Goal: Task Accomplishment & Management: Manage account settings

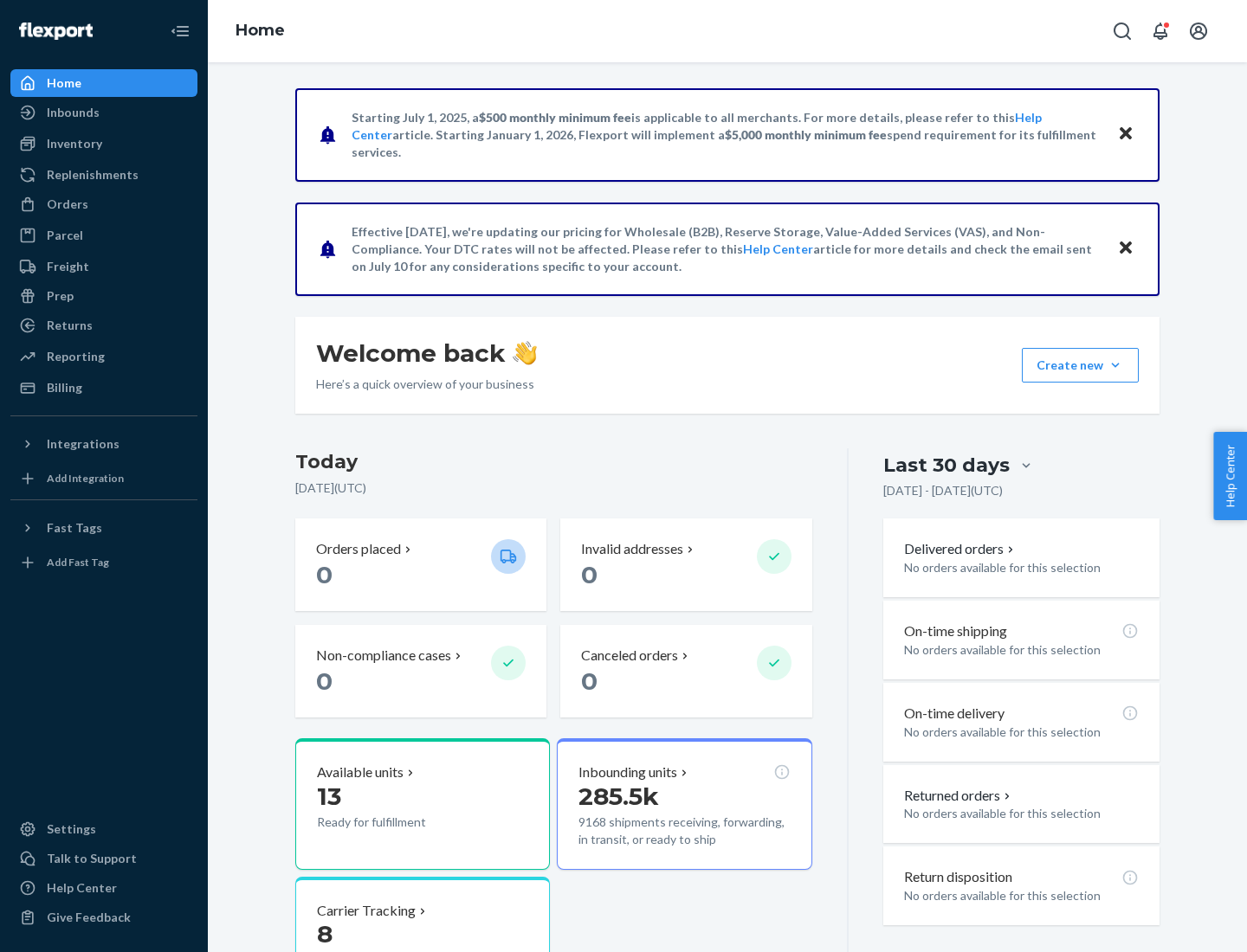
click at [1116, 365] on button "Create new Create new inbound Create new order Create new product" at bounding box center [1081, 365] width 117 height 35
click at [104, 112] on div "Inbounds" at bounding box center [104, 112] width 184 height 25
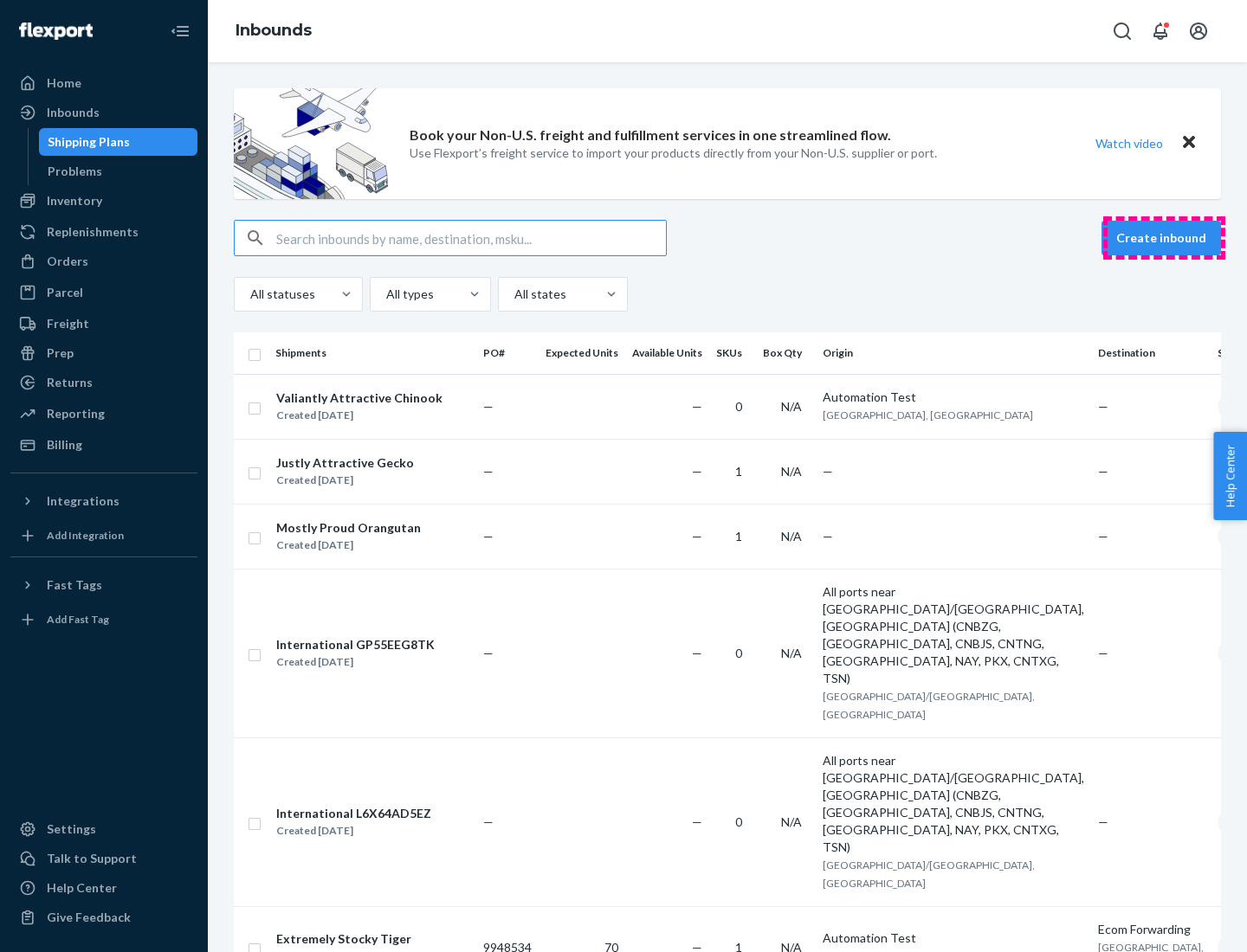
click at [1164, 238] on button "Create inbound" at bounding box center [1161, 238] width 120 height 35
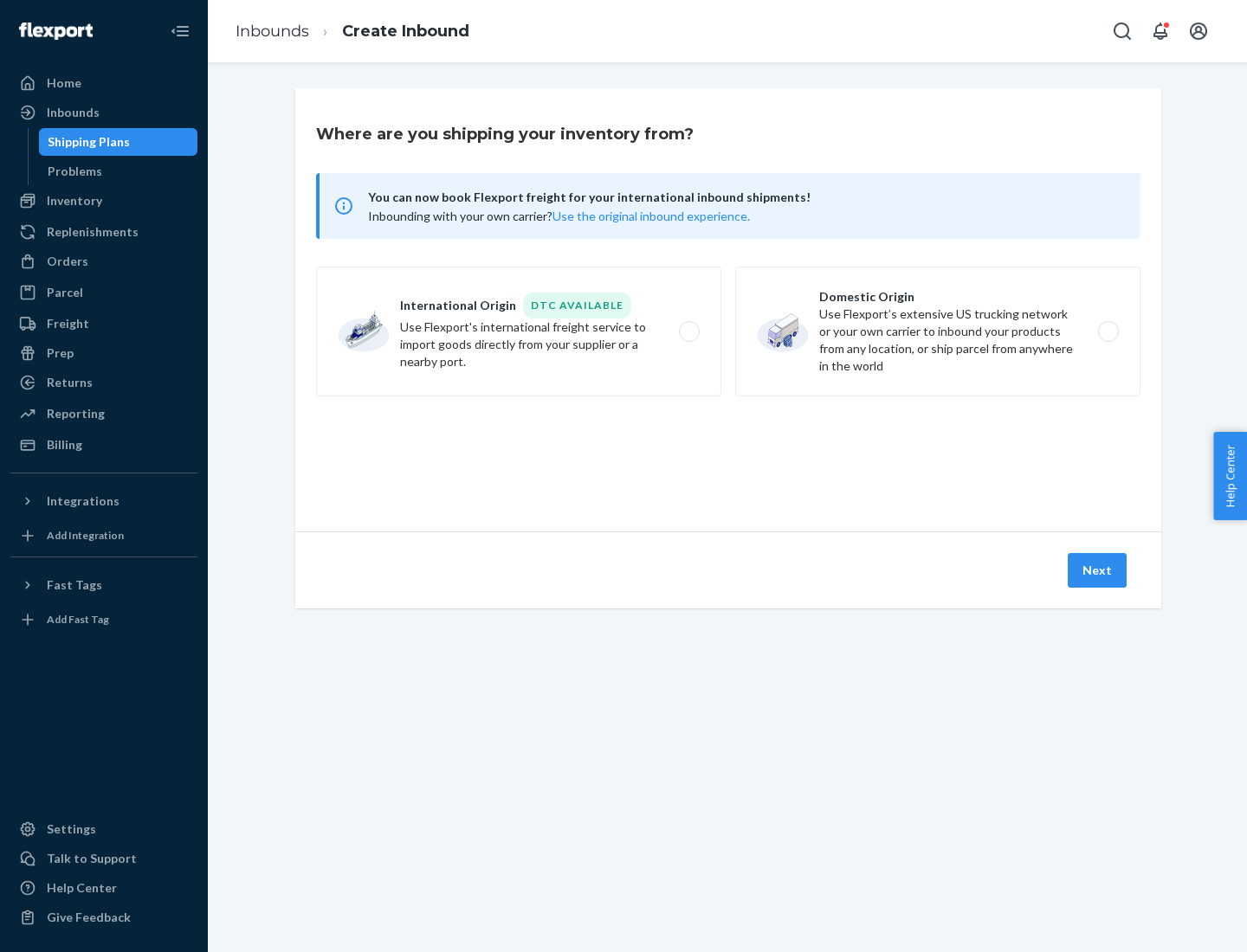
click at [938, 331] on label "Domestic Origin Use Flexport’s extensive US trucking network or your own carrie…" at bounding box center [937, 332] width 405 height 130
click at [1108, 331] on input "Domestic Origin Use Flexport’s extensive US trucking network or your own carrie…" at bounding box center [1114, 332] width 11 height 11
radio input "true"
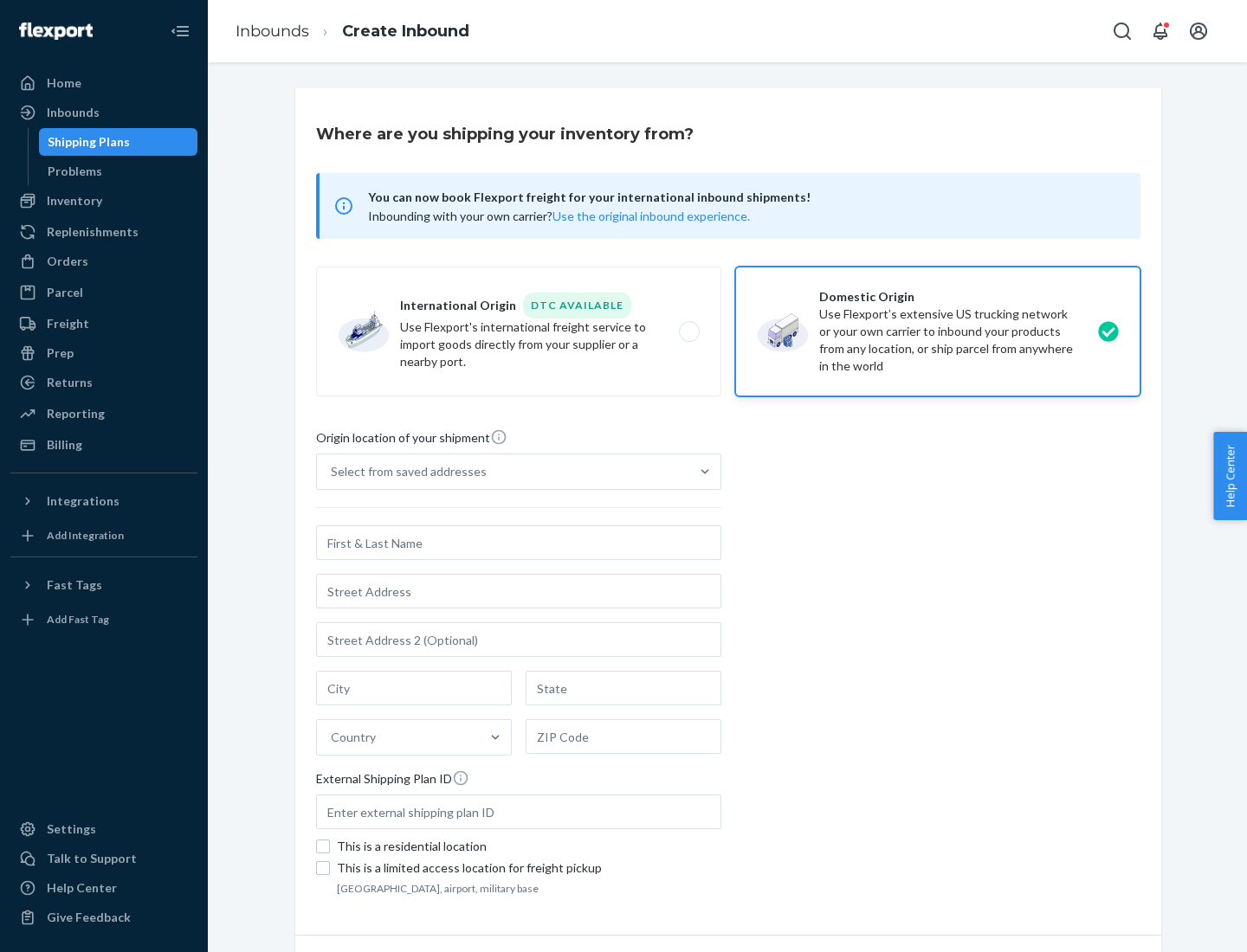
click at [405, 472] on div "Select from saved addresses" at bounding box center [409, 472] width 156 height 17
click at [332, 472] on input "Select from saved addresses" at bounding box center [332, 472] width 2 height 17
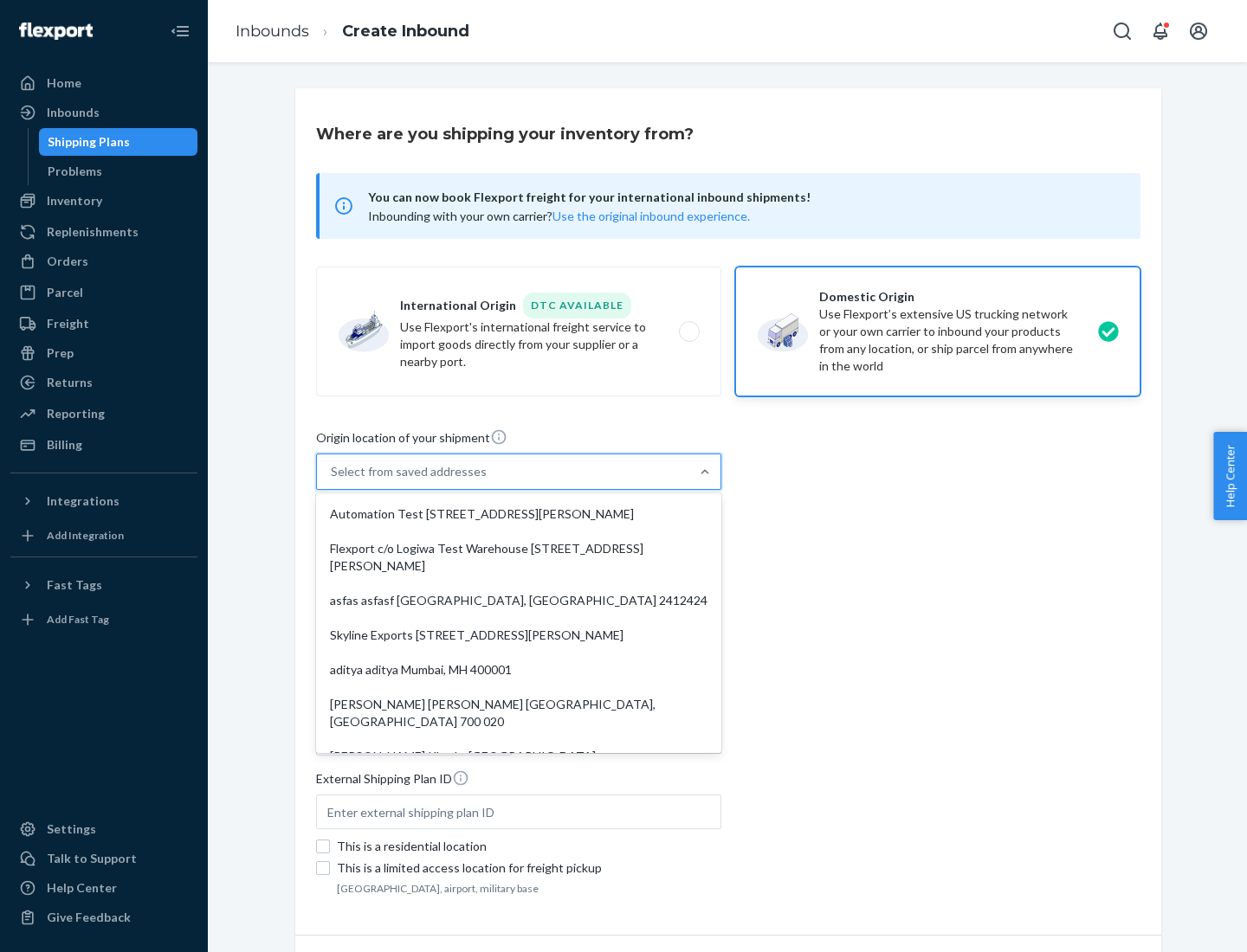
scroll to position [7, 0]
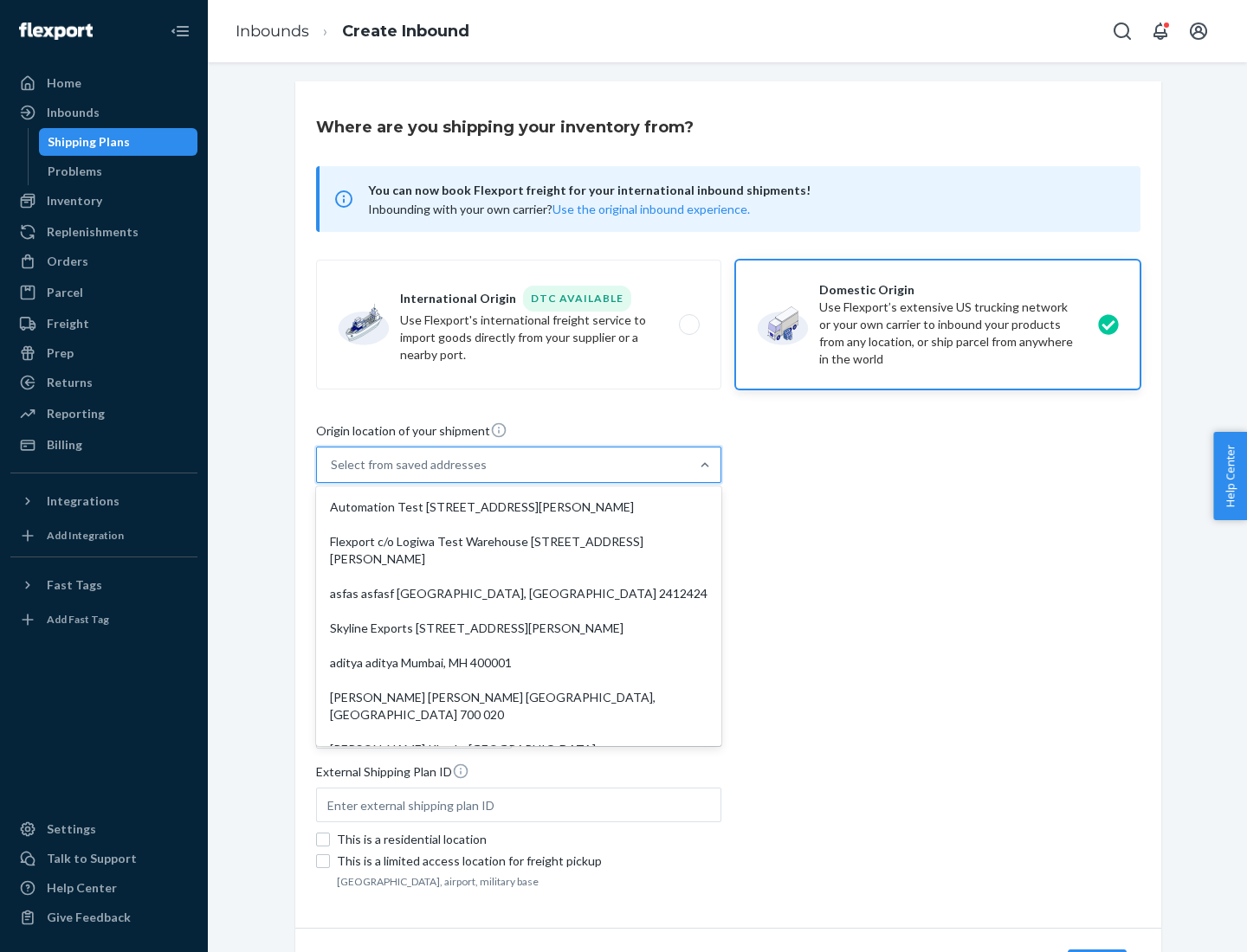
click at [519, 508] on div "Automation Test [STREET_ADDRESS][PERSON_NAME]" at bounding box center [519, 507] width 398 height 35
click at [332, 474] on input "option Automation Test [STREET_ADDRESS][PERSON_NAME]. 9 results available. Use …" at bounding box center [332, 465] width 2 height 17
type input "Automation Test"
type input "9th Floor"
type input "[GEOGRAPHIC_DATA]"
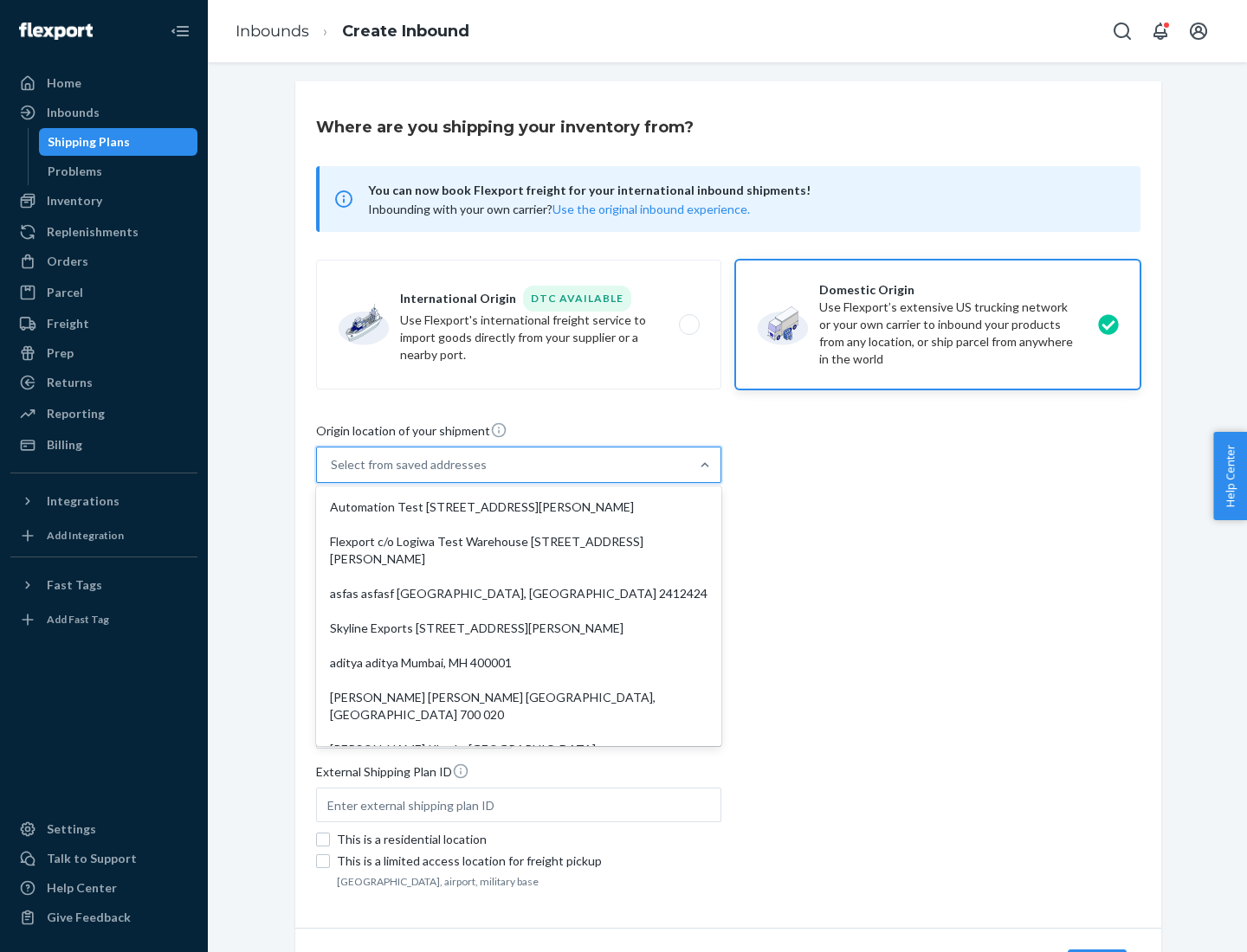
type input "CA"
type input "94104"
type input "[STREET_ADDRESS][PERSON_NAME]"
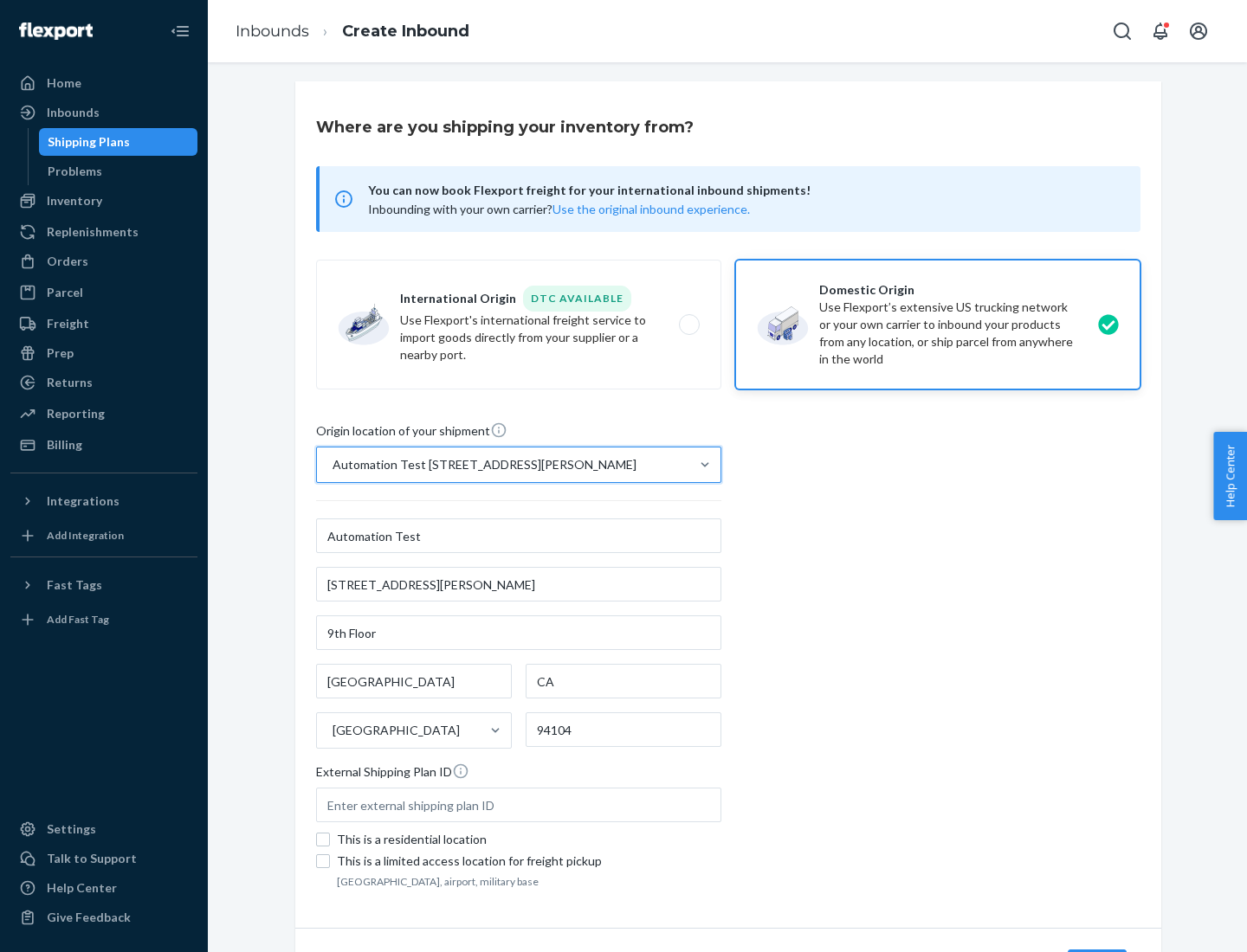
scroll to position [101, 0]
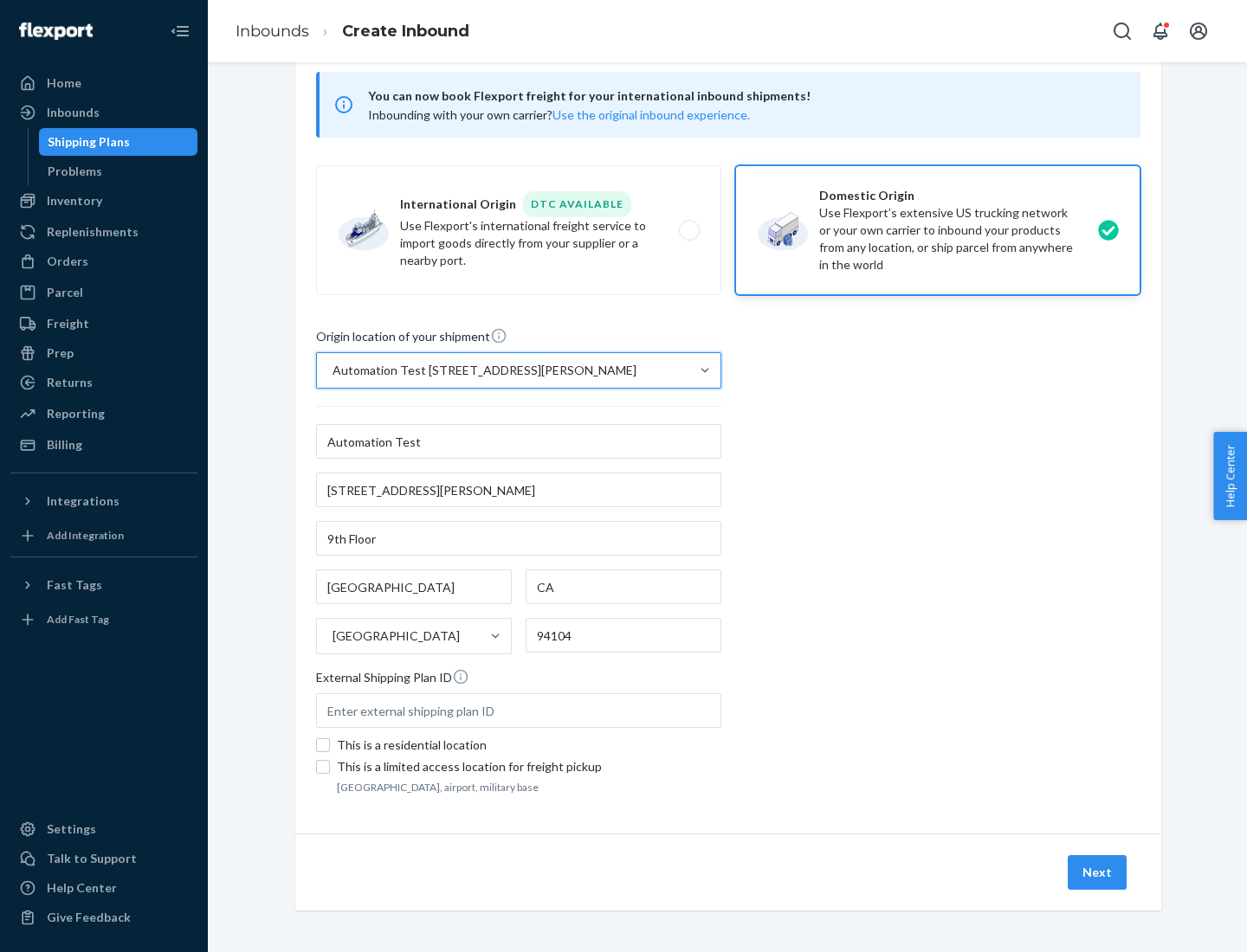
click at [1099, 873] on button "Next" at bounding box center [1097, 873] width 59 height 35
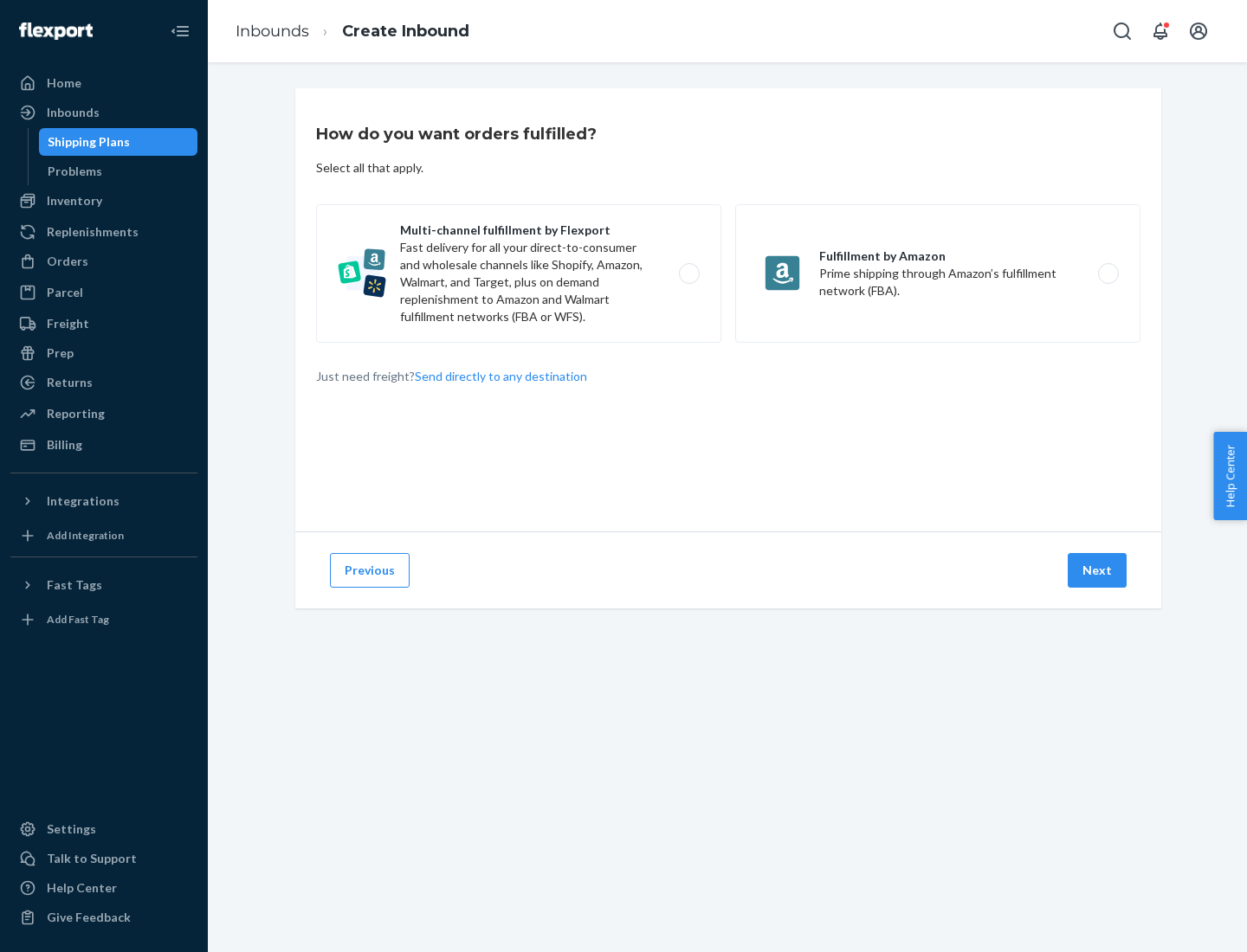
click at [519, 274] on label "Multi-channel fulfillment by Flexport Fast delivery for all your direct-to-cons…" at bounding box center [518, 274] width 405 height 139
click at [689, 274] on input "Multi-channel fulfillment by Flexport Fast delivery for all your direct-to-cons…" at bounding box center [695, 274] width 11 height 11
radio input "true"
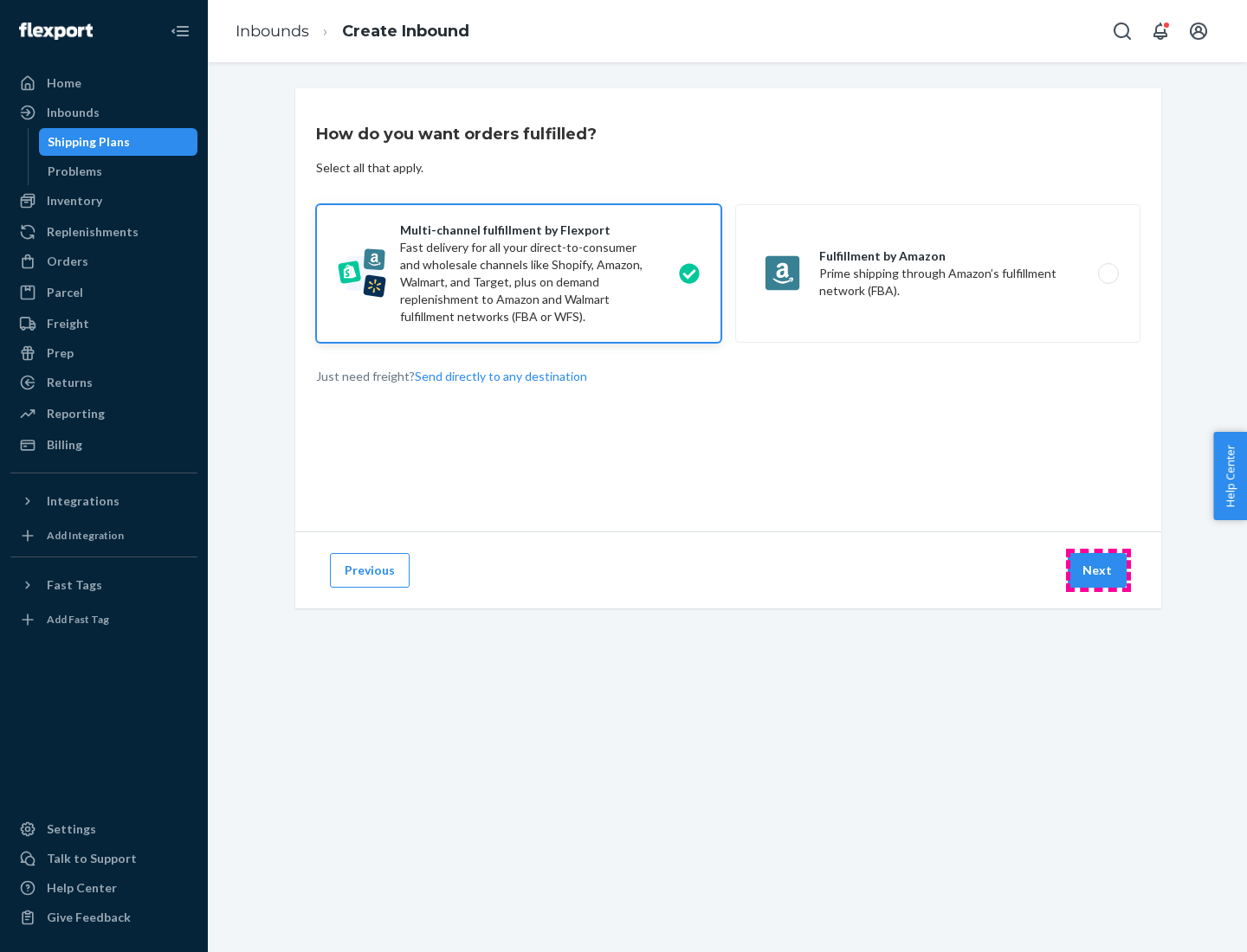
click at [1099, 571] on button "Next" at bounding box center [1097, 570] width 59 height 35
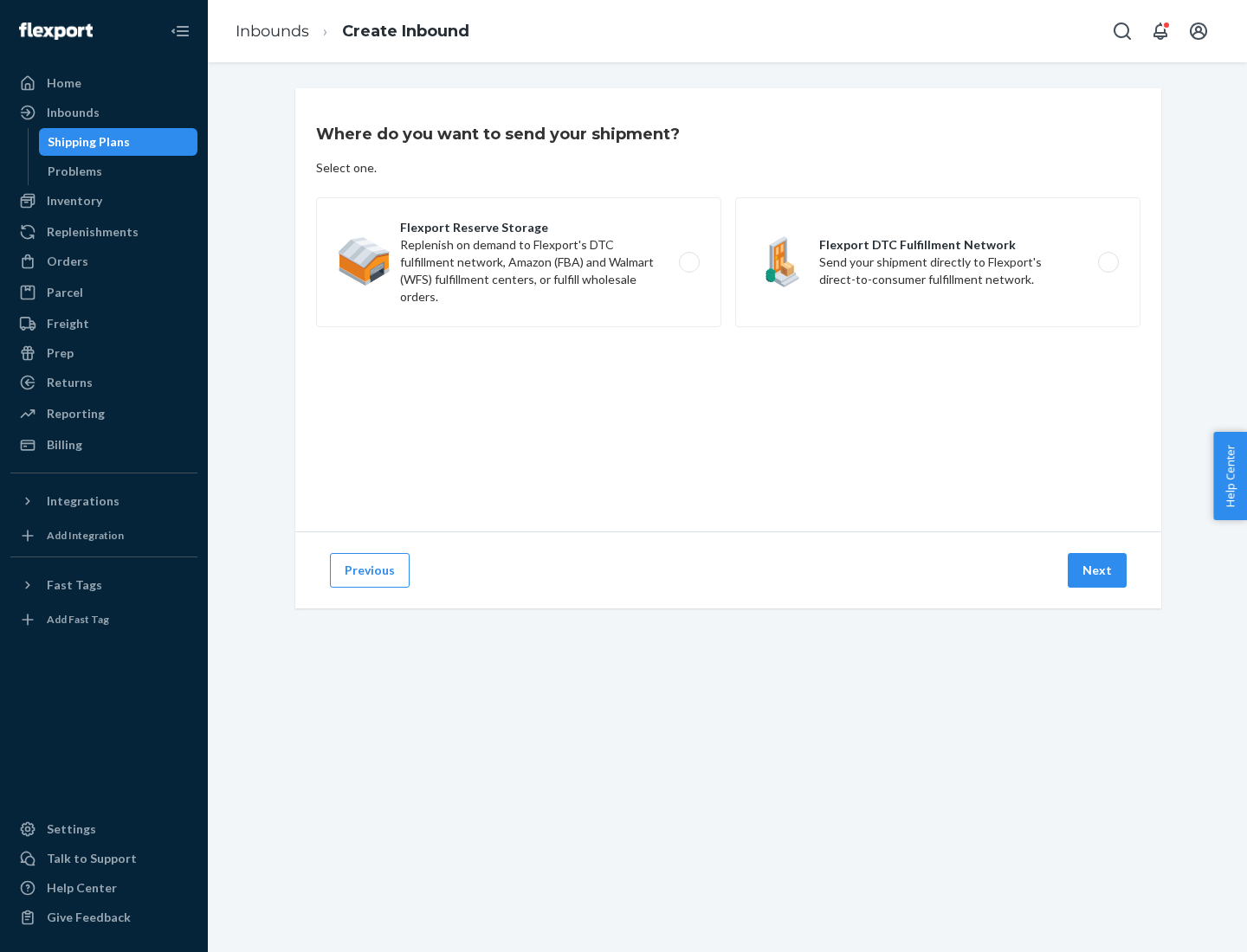
click at [938, 262] on label "Flexport DTC Fulfillment Network Send your shipment directly to Flexport's dire…" at bounding box center [937, 262] width 405 height 130
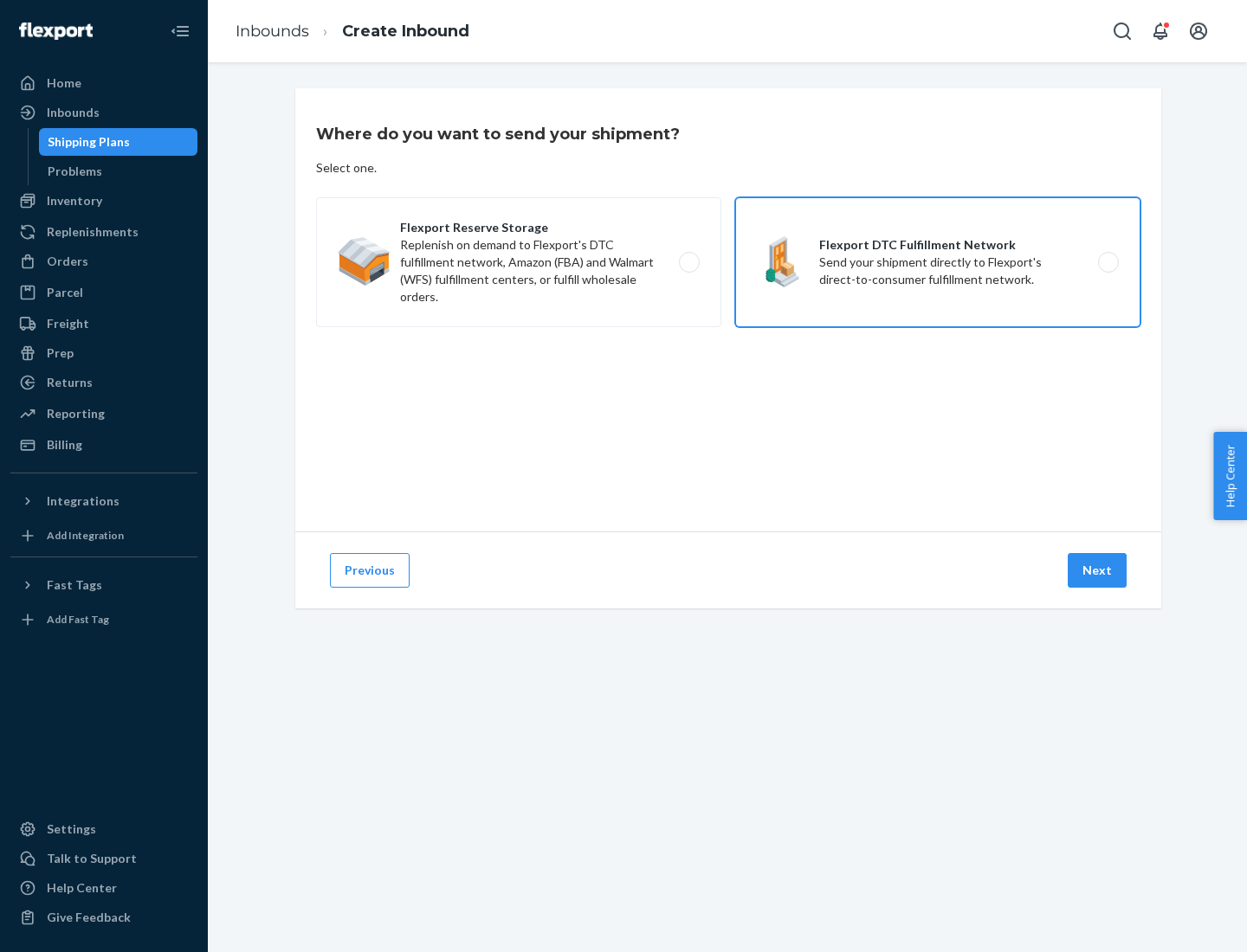
click at [1108, 262] on input "Flexport DTC Fulfillment Network Send your shipment directly to Flexport's dire…" at bounding box center [1114, 263] width 11 height 11
radio input "true"
click at [1099, 571] on button "Next" at bounding box center [1097, 570] width 59 height 35
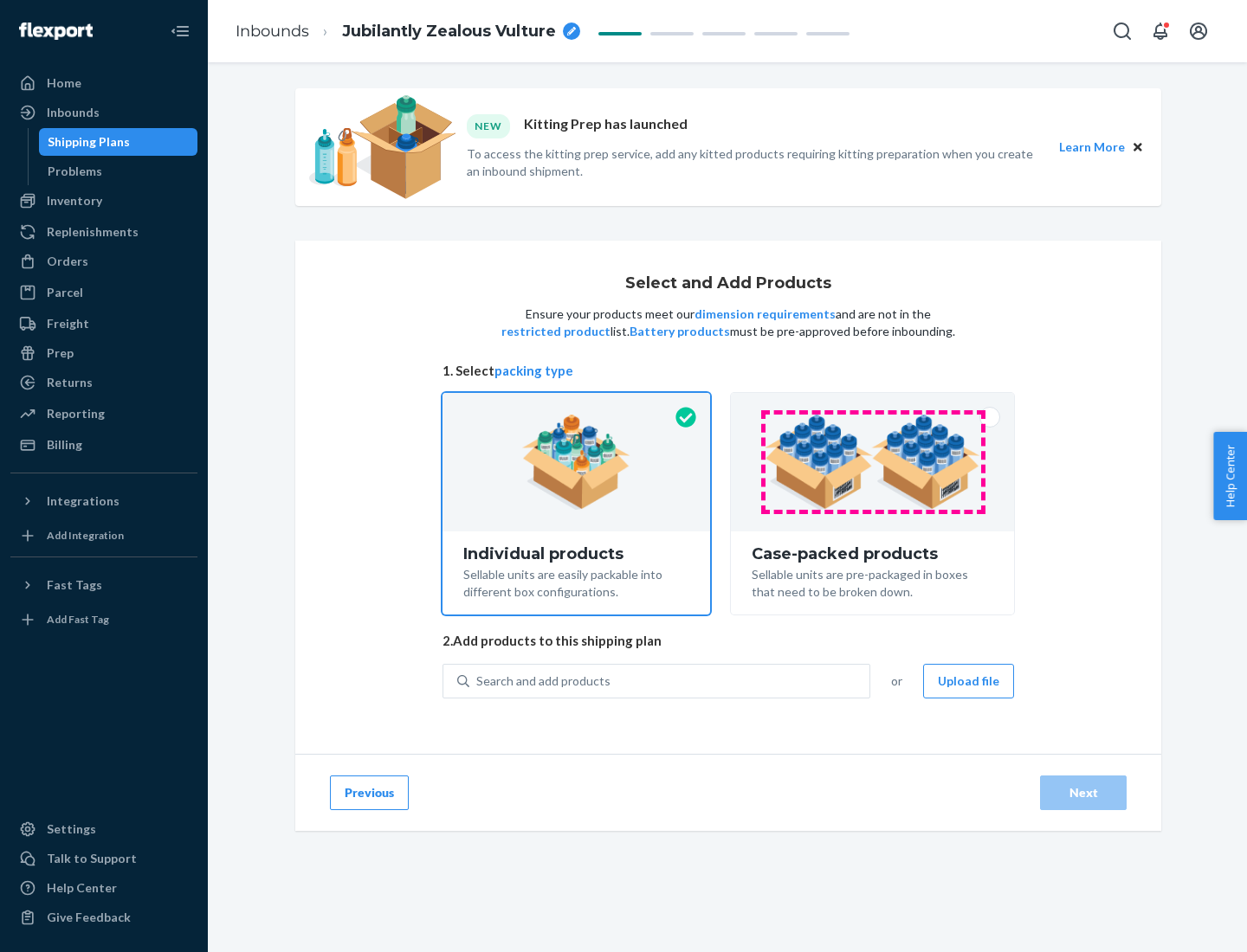
click at [873, 462] on img at bounding box center [872, 462] width 215 height 95
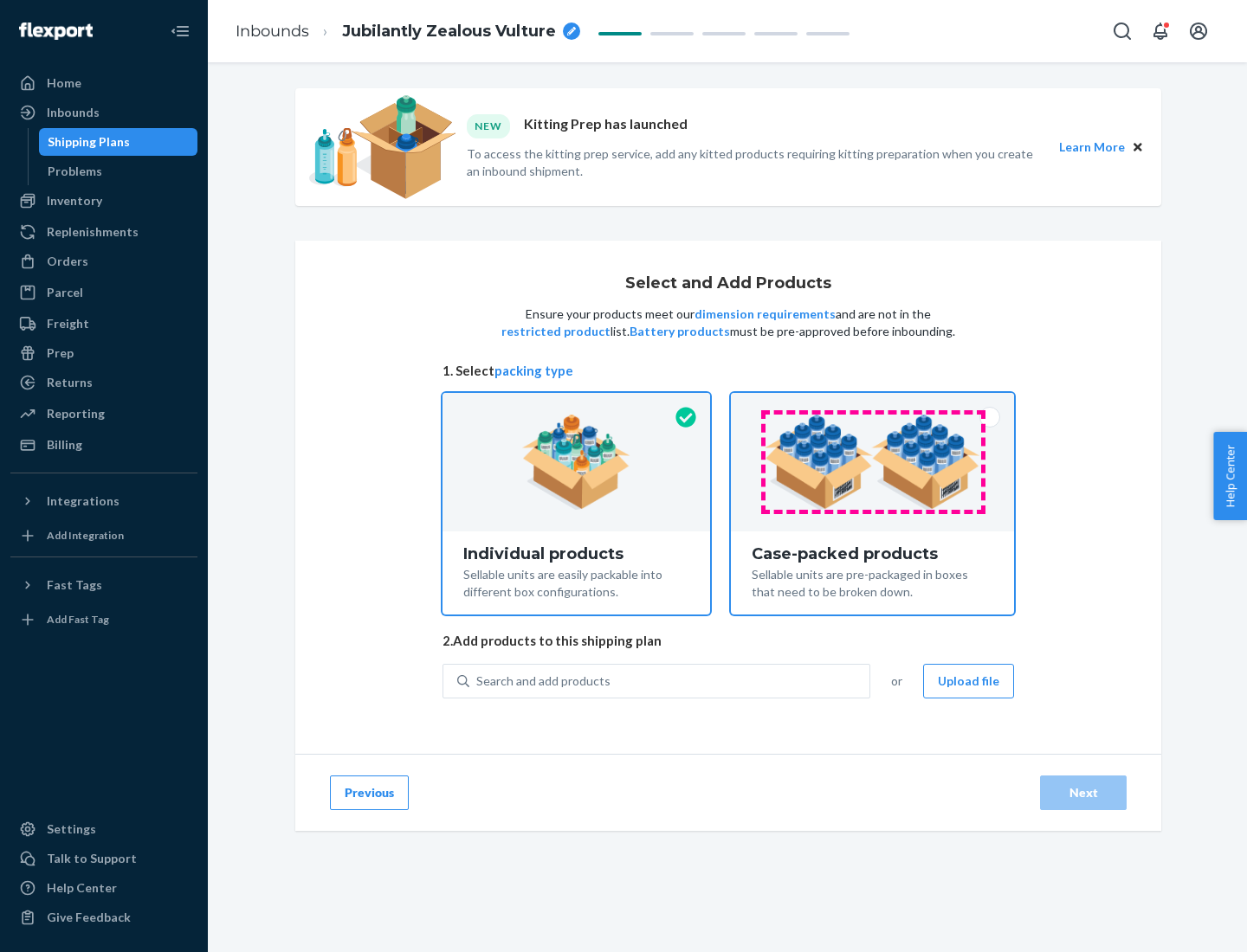
click at [873, 405] on input "Case-packed products Sellable units are pre-packaged in boxes that need to be b…" at bounding box center [873, 399] width 11 height 11
radio input "true"
radio input "false"
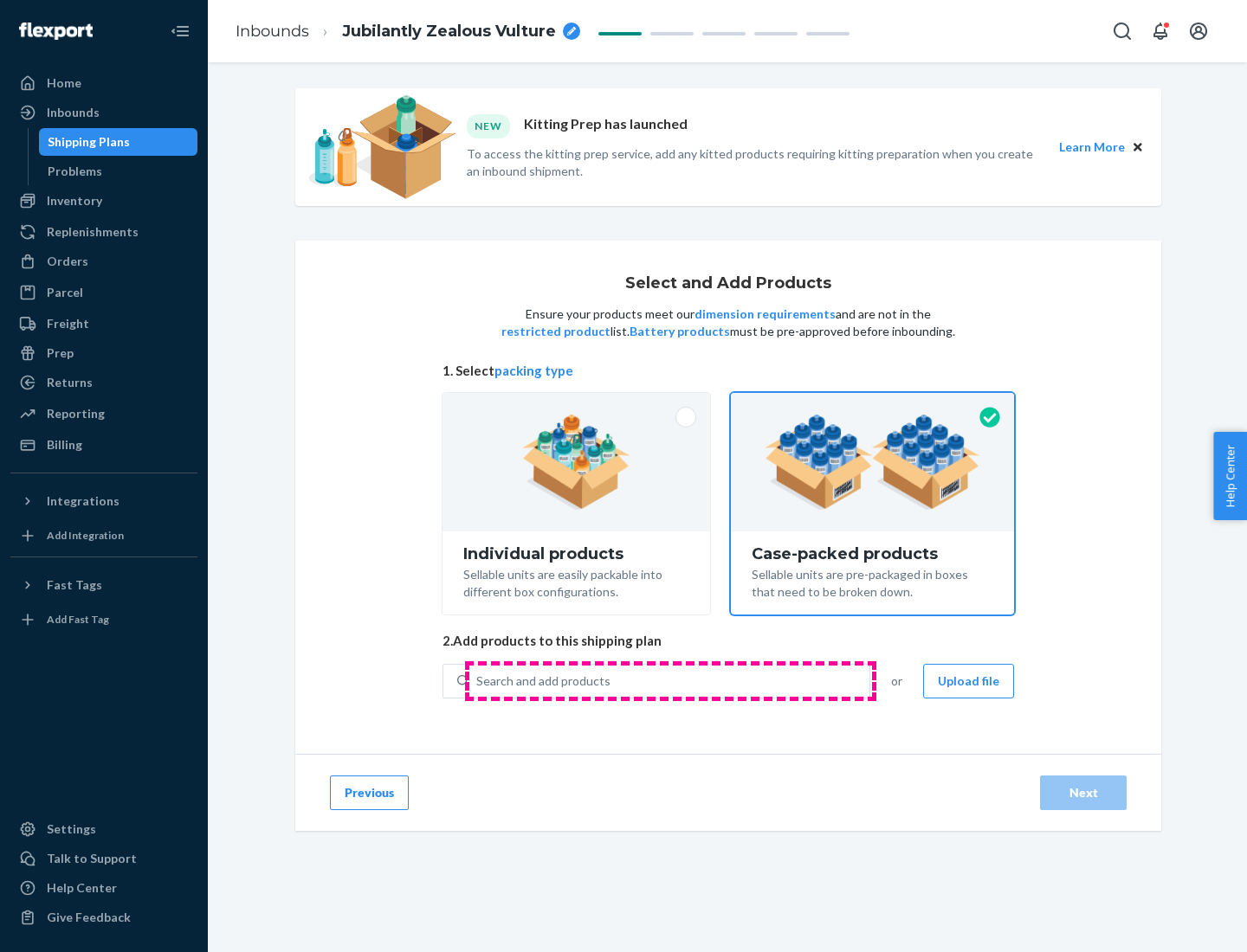
click at [670, 680] on div "Search and add products" at bounding box center [669, 681] width 400 height 31
click at [479, 680] on input "Search and add products" at bounding box center [478, 681] width 2 height 17
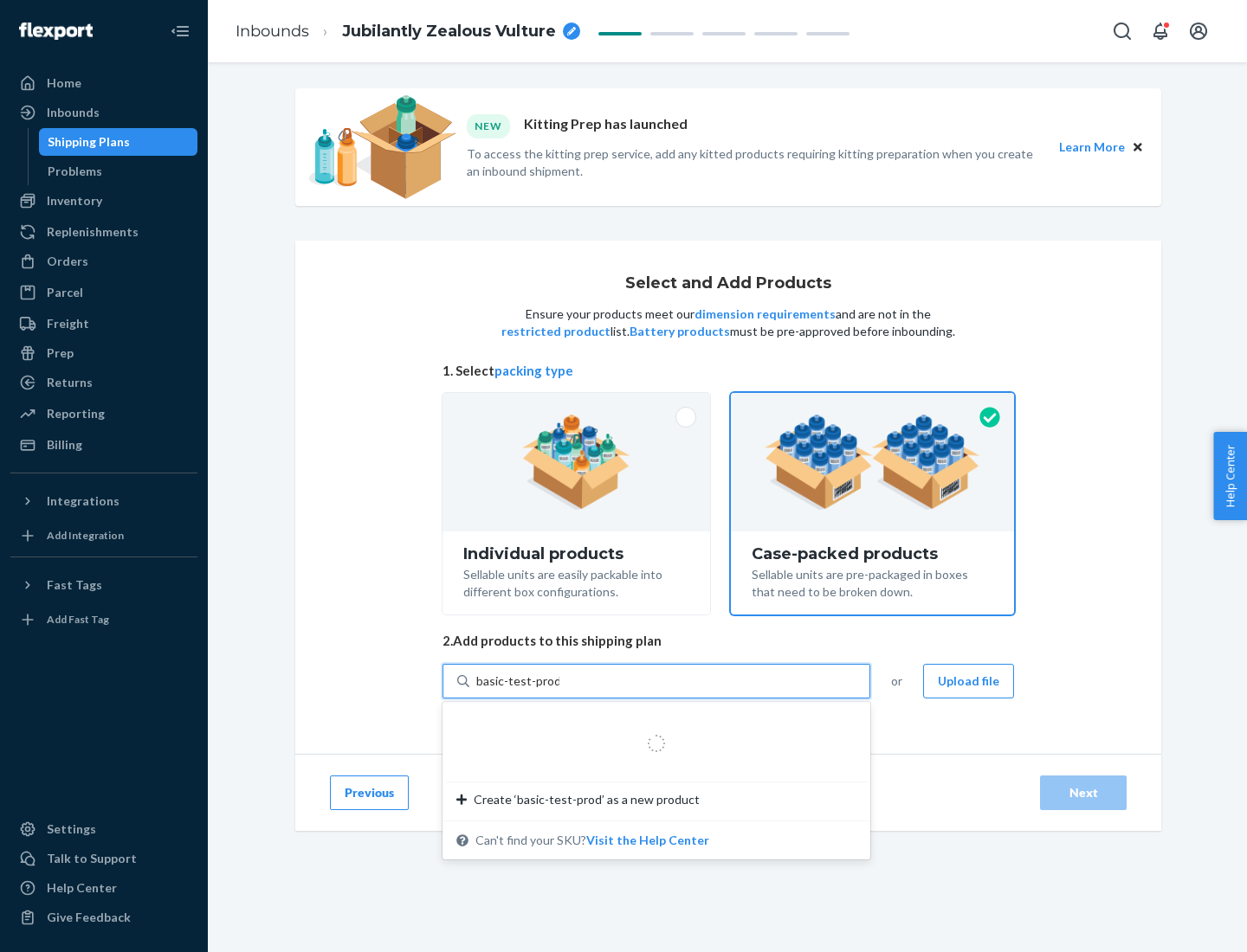
type input "basic-test-product-1"
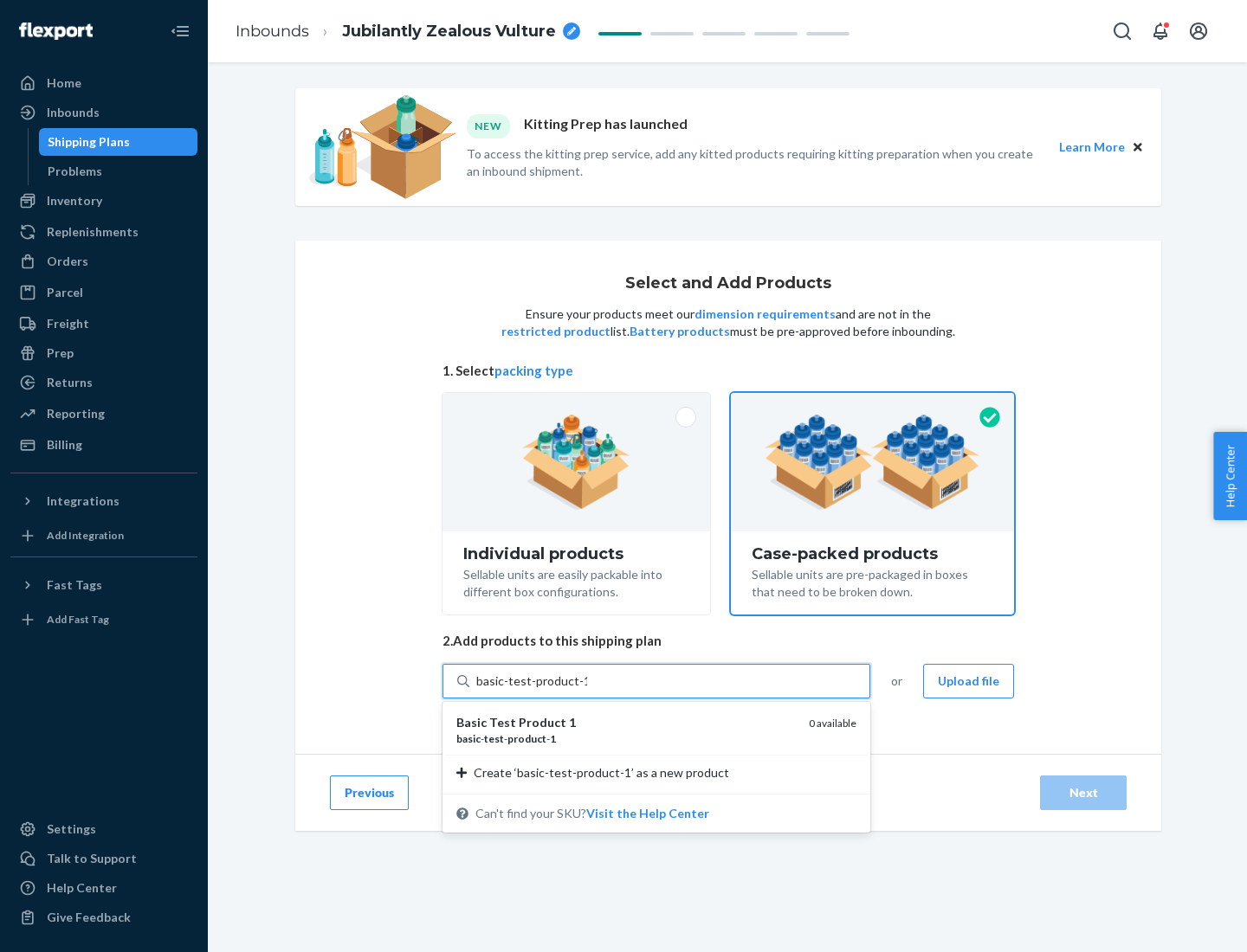
click at [626, 739] on div "basic - test - product - 1" at bounding box center [626, 739] width 339 height 15
click at [587, 690] on input "basic-test-product-1" at bounding box center [531, 681] width 110 height 17
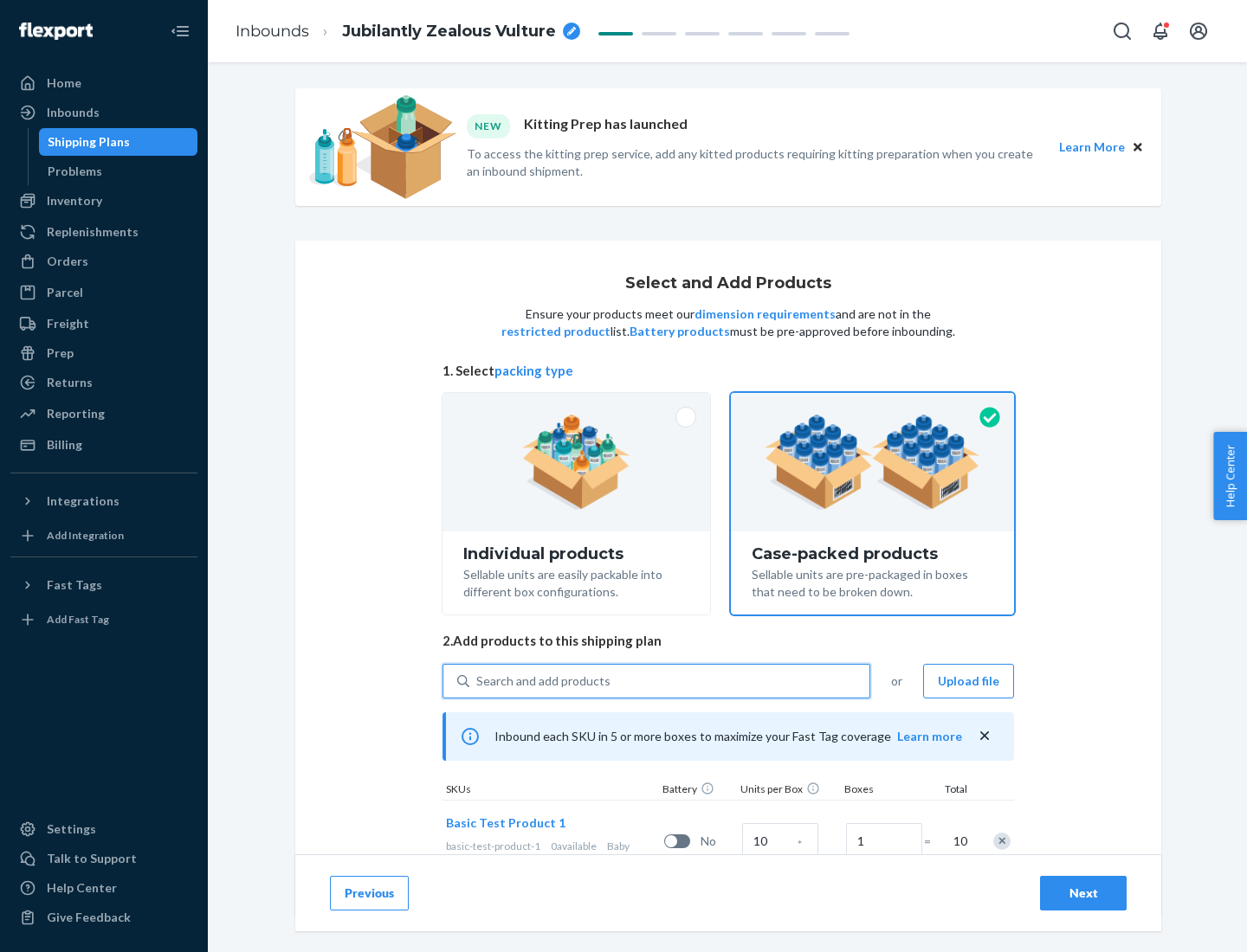
scroll to position [62, 0]
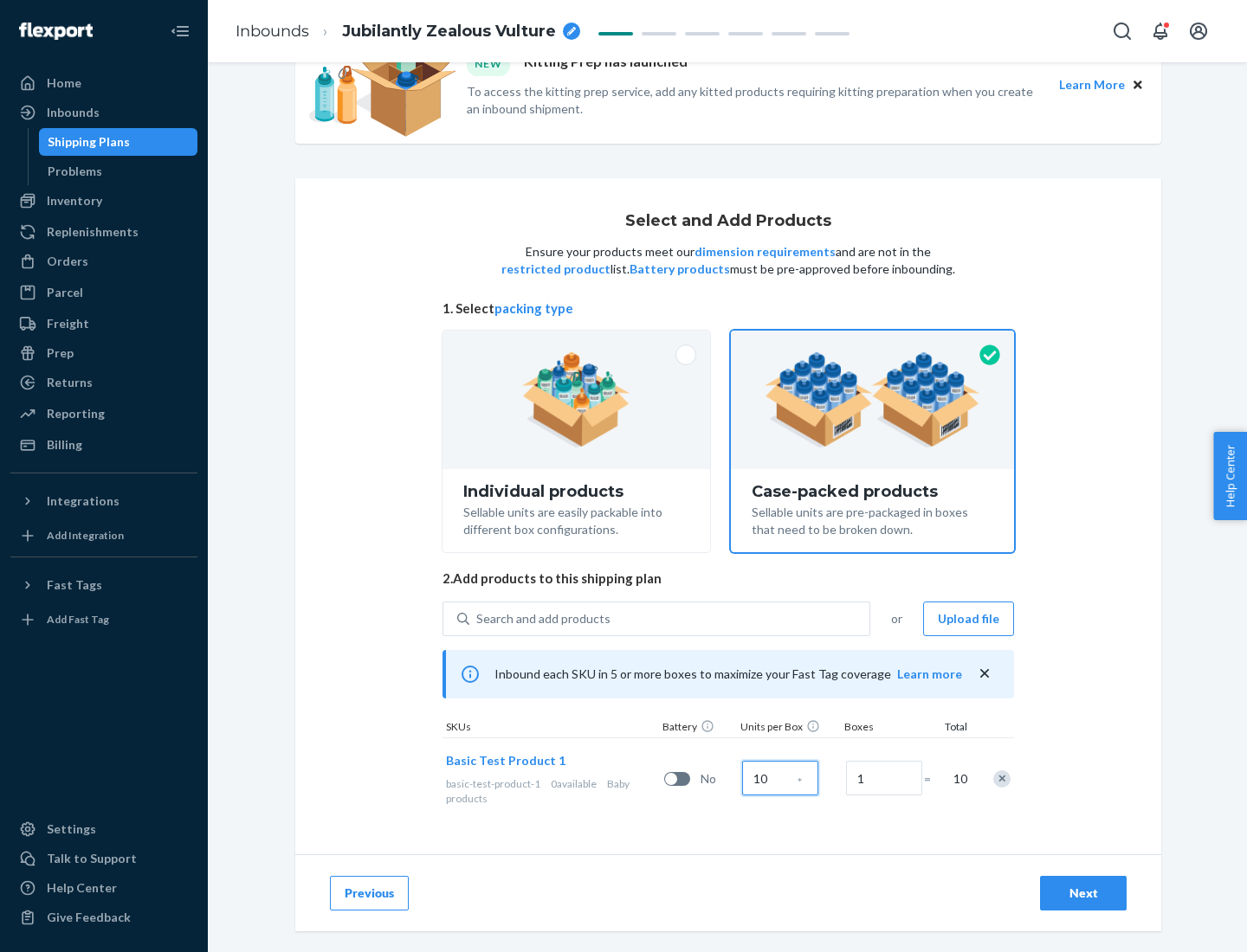
type input "10"
type input "7"
click at [1084, 894] on div "Next" at bounding box center [1084, 894] width 58 height 17
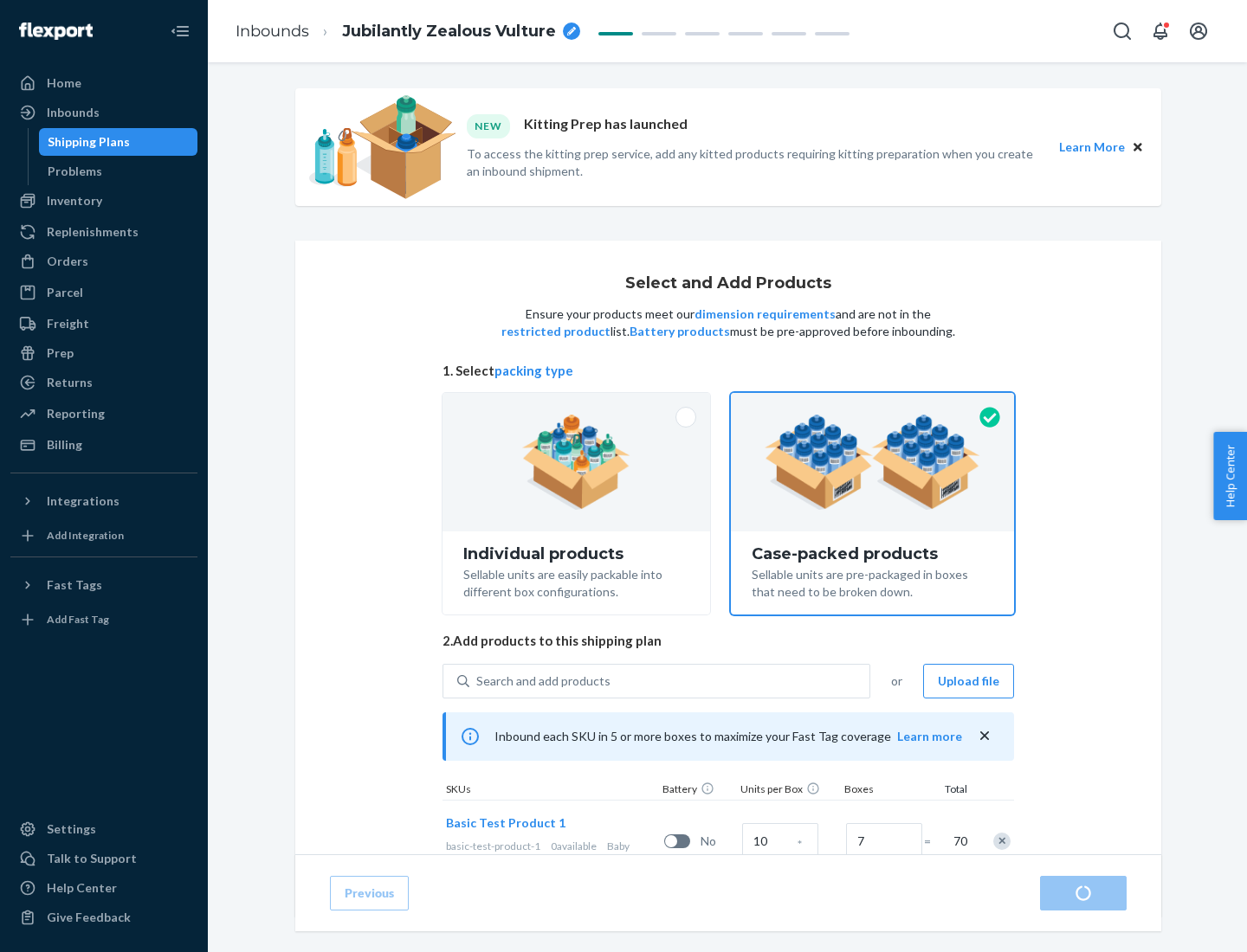
radio input "true"
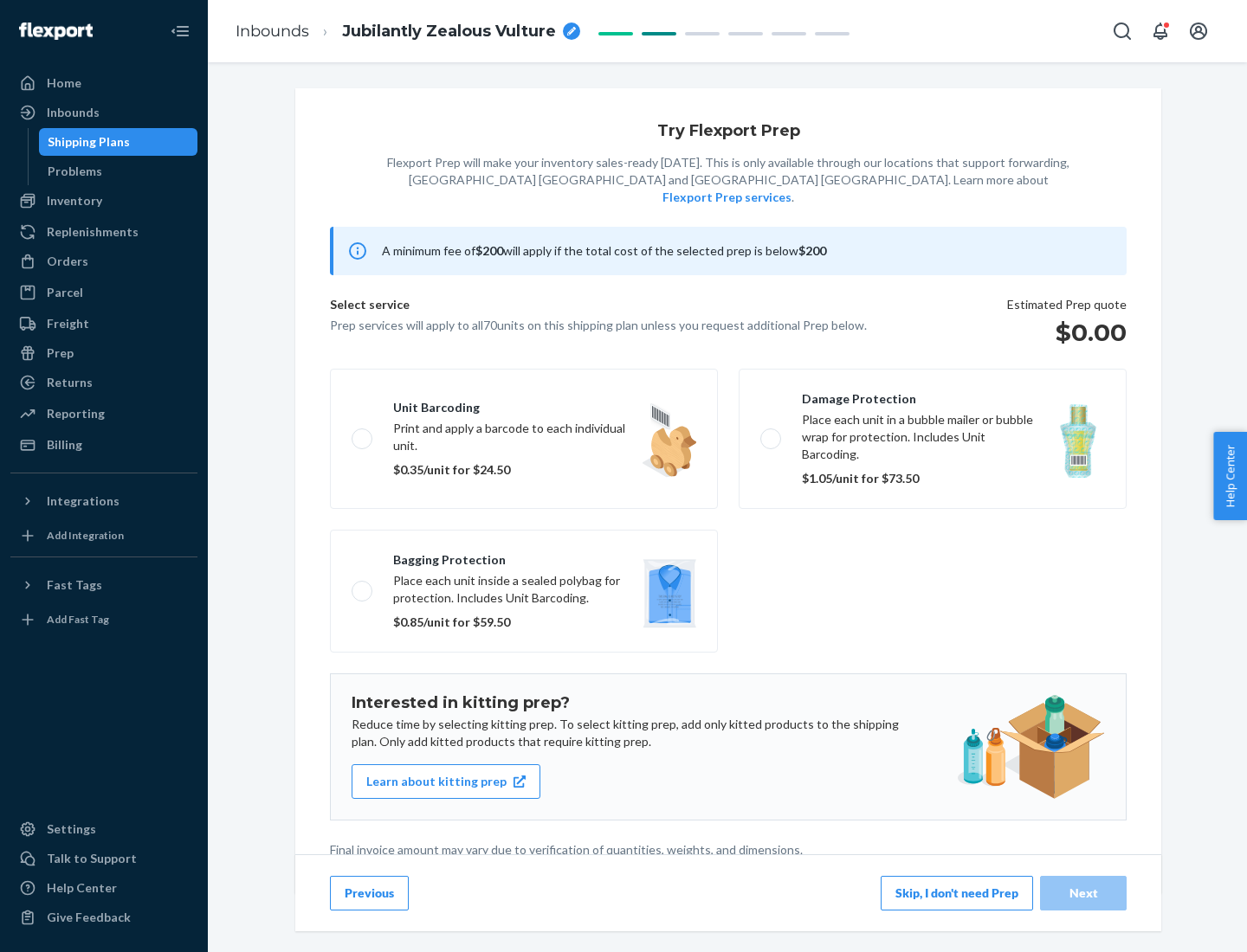
scroll to position [5, 0]
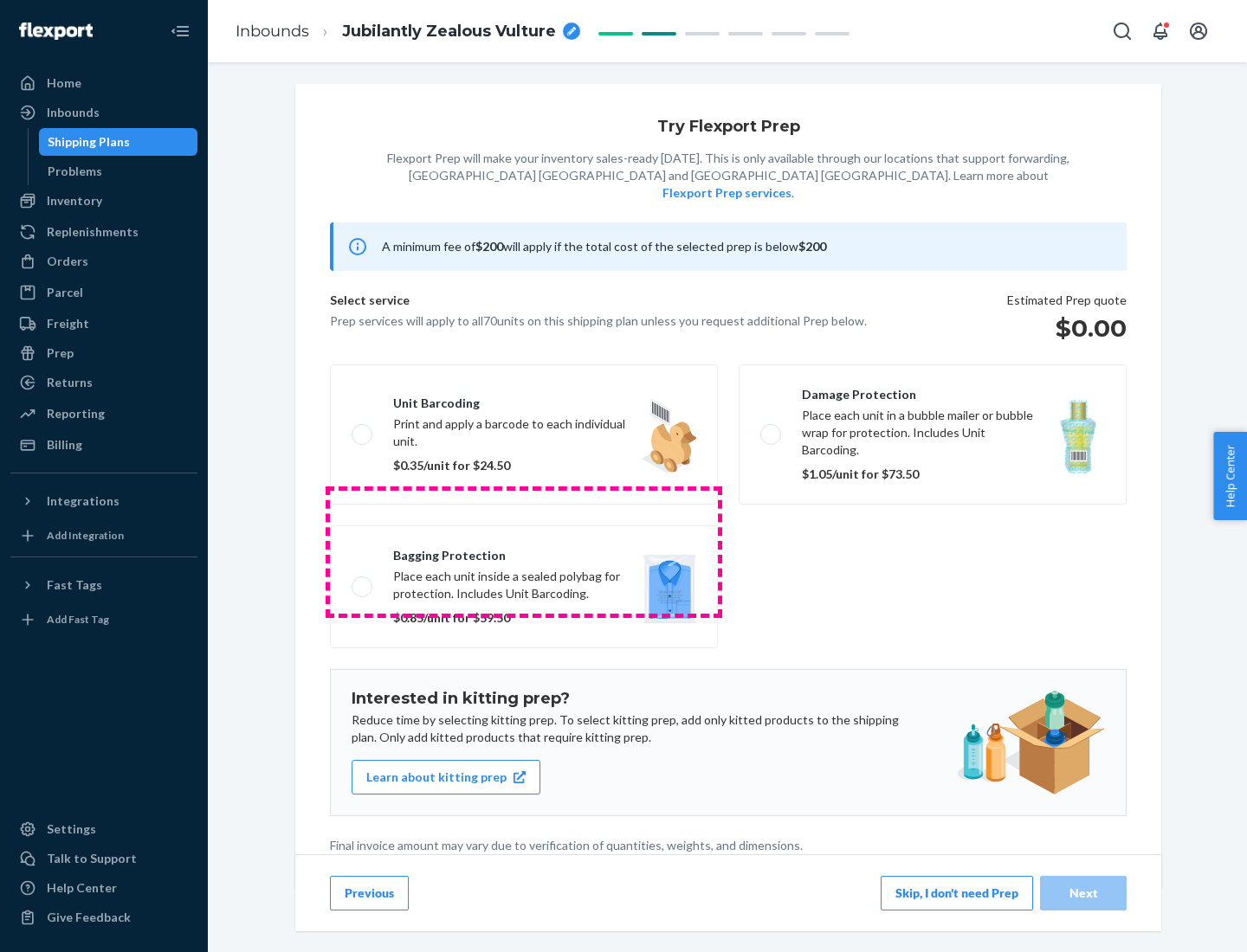
click at [524, 552] on label "Bagging protection Place each unit inside a sealed polybag for protection. Incl…" at bounding box center [524, 587] width 388 height 123
click at [363, 581] on input "Bagging protection Place each unit inside a sealed polybag for protection. Incl…" at bounding box center [358, 587] width 11 height 11
checkbox input "true"
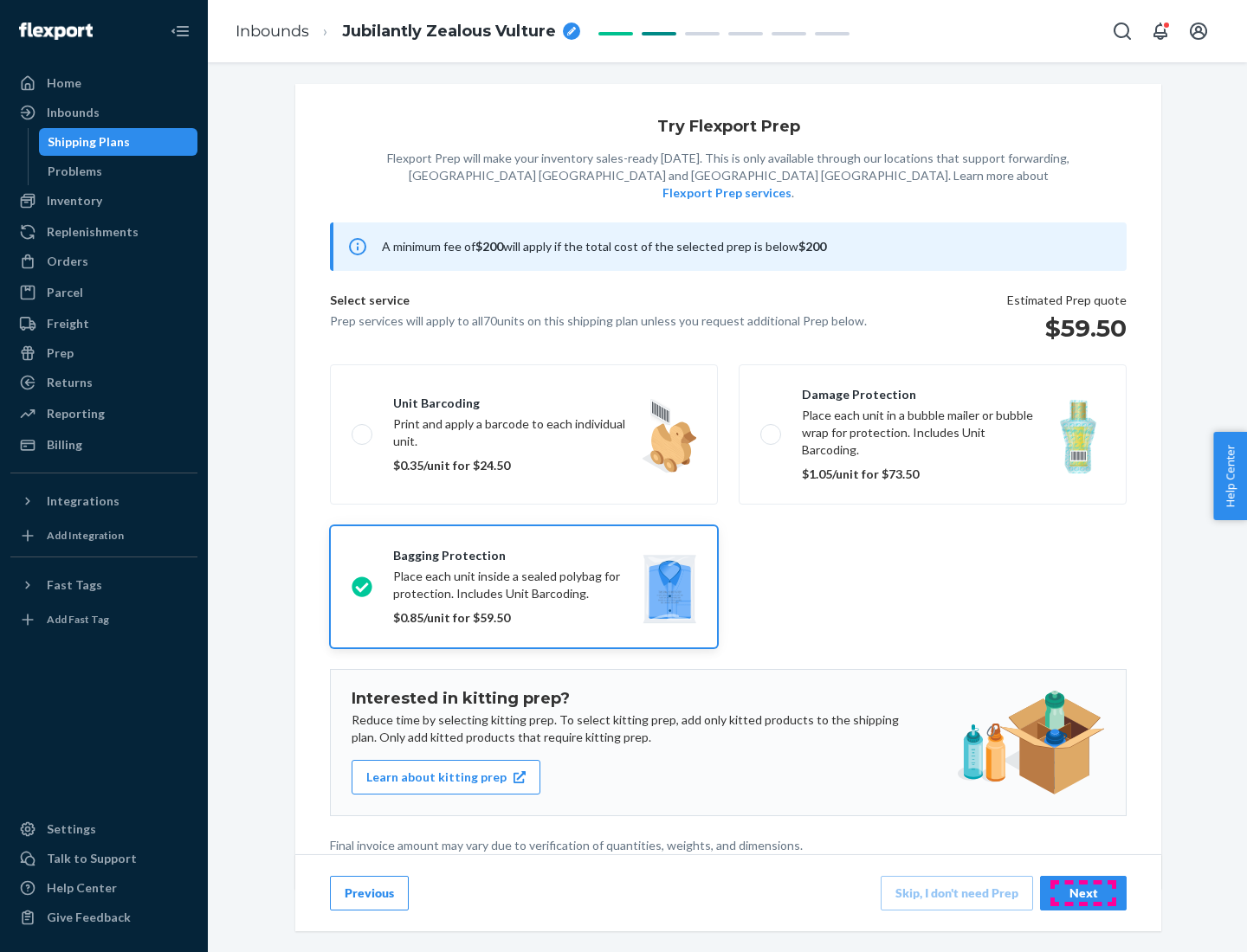
click at [1084, 893] on div "Next" at bounding box center [1084, 894] width 58 height 17
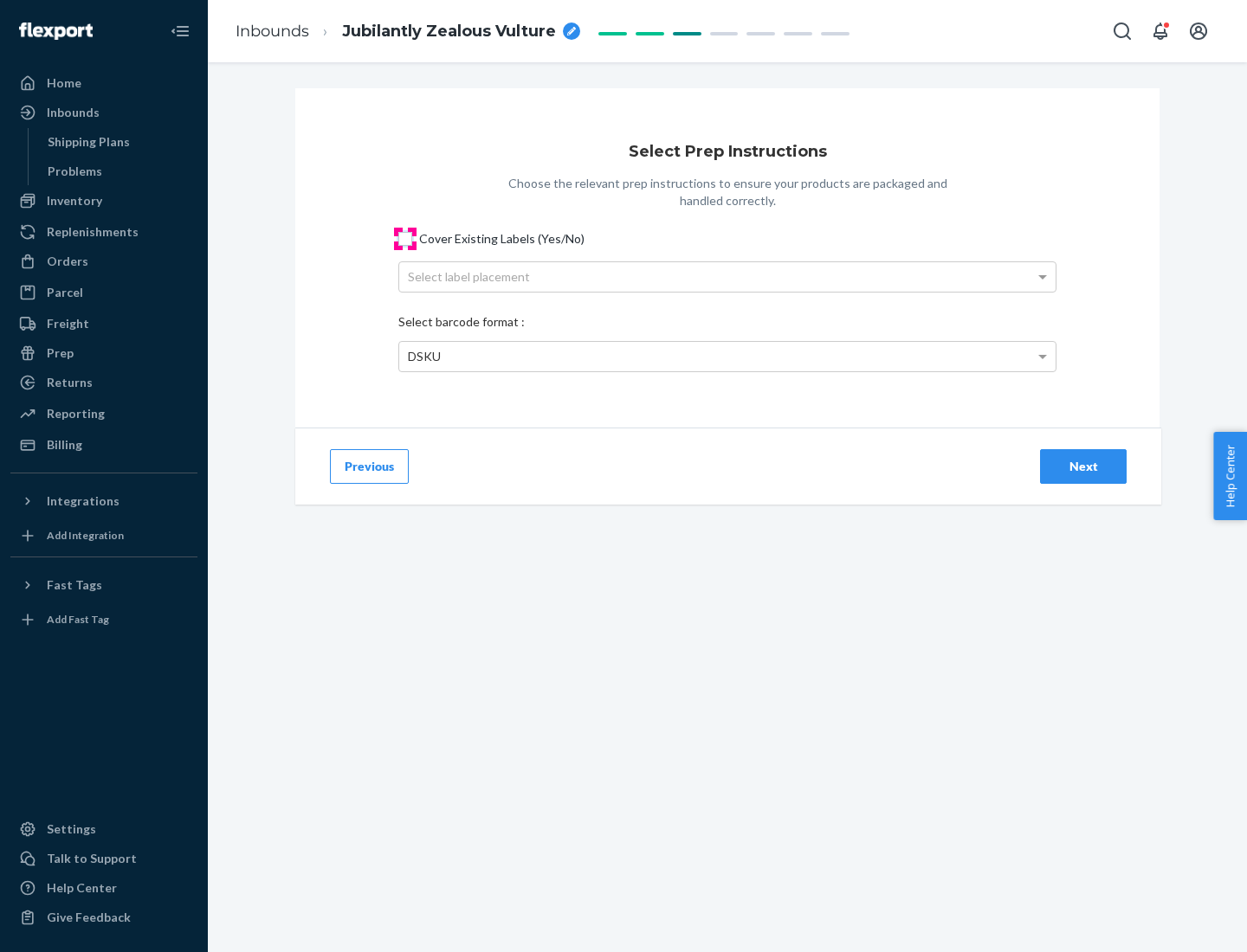
click at [405, 238] on input "Cover Existing Labels (Yes/No)" at bounding box center [405, 239] width 14 height 14
checkbox input "true"
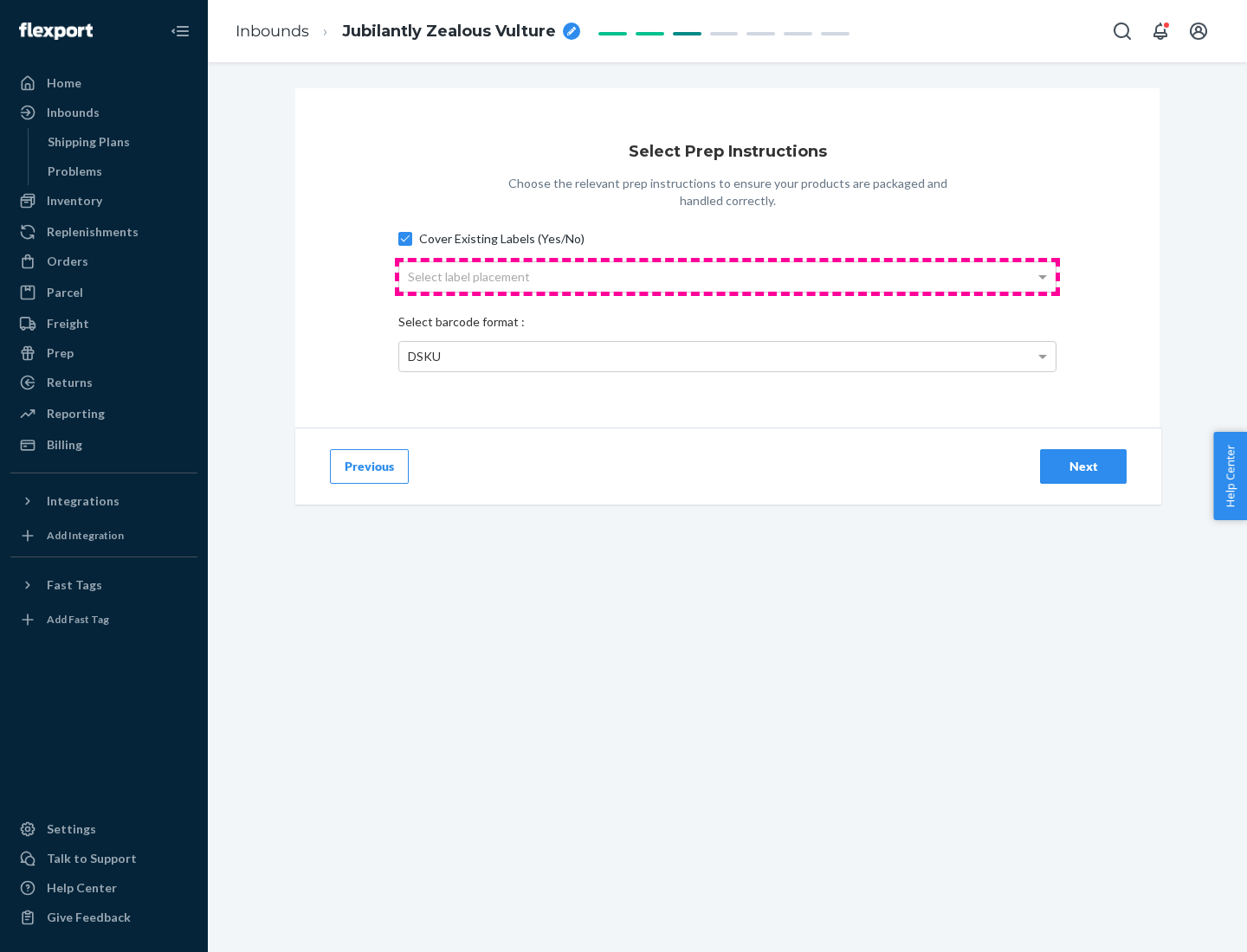
click at [728, 276] on div "Select label placement" at bounding box center [728, 276] width 657 height 29
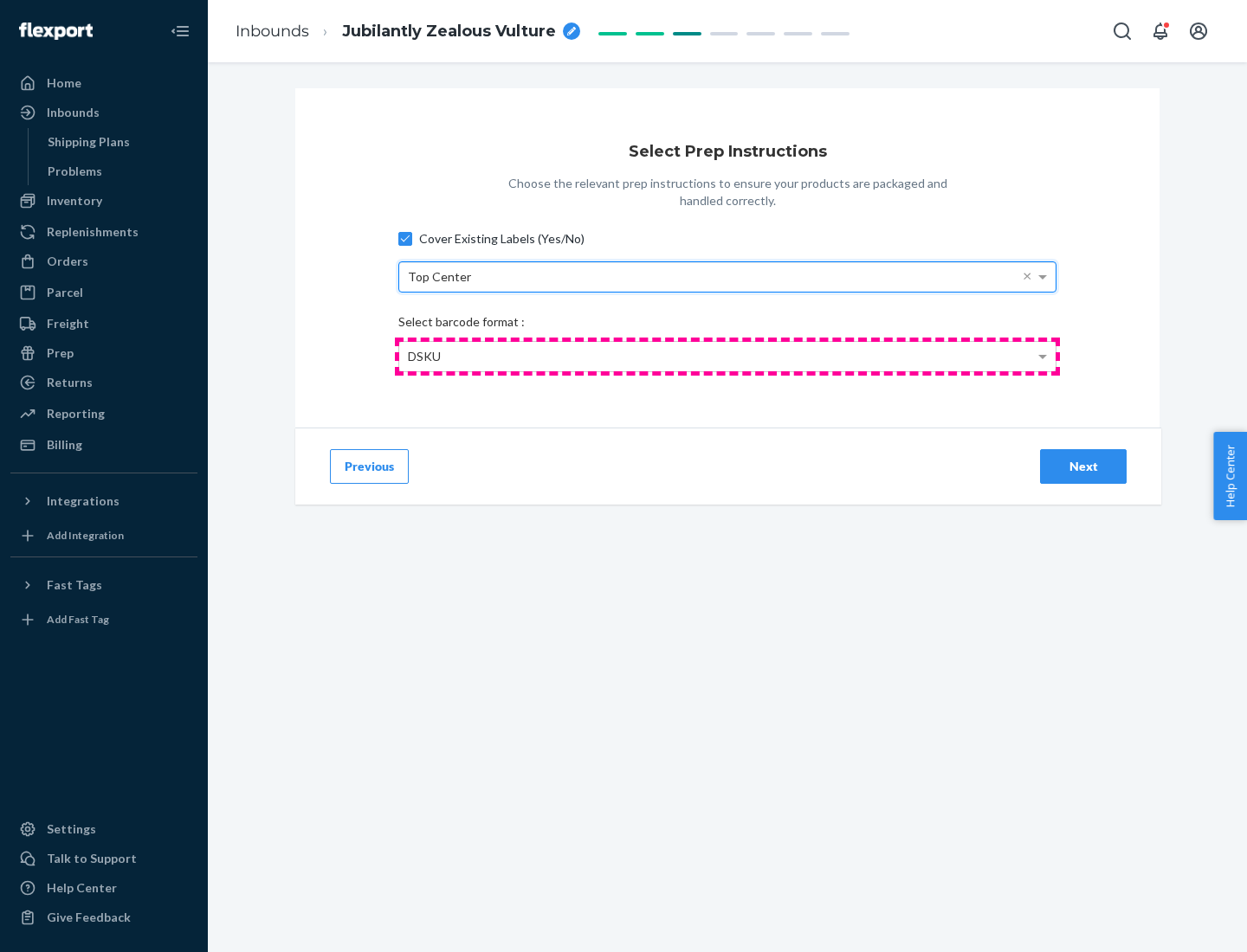
click at [728, 356] on div "DSKU" at bounding box center [728, 356] width 657 height 29
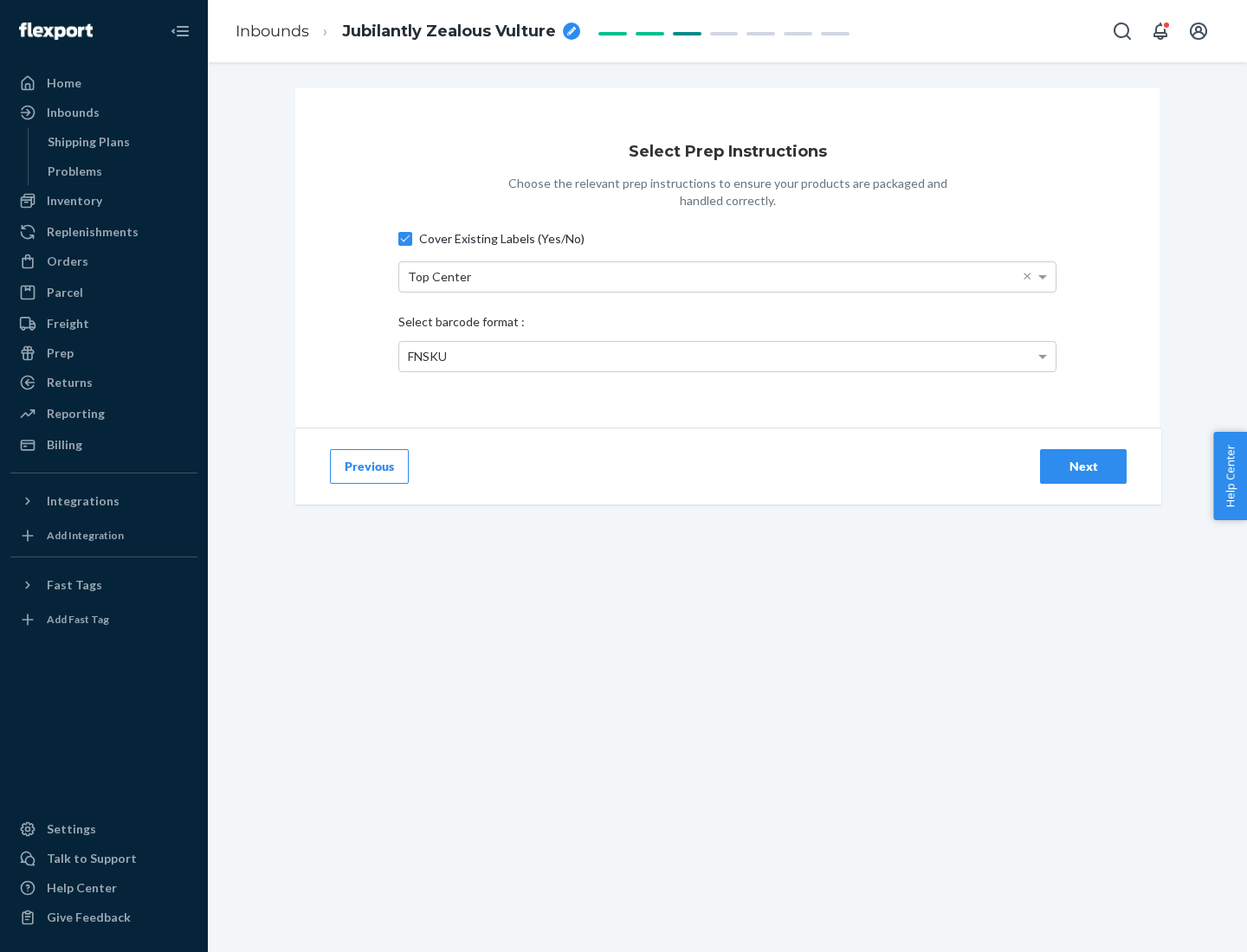
click at [1084, 466] on div "Next" at bounding box center [1084, 466] width 58 height 17
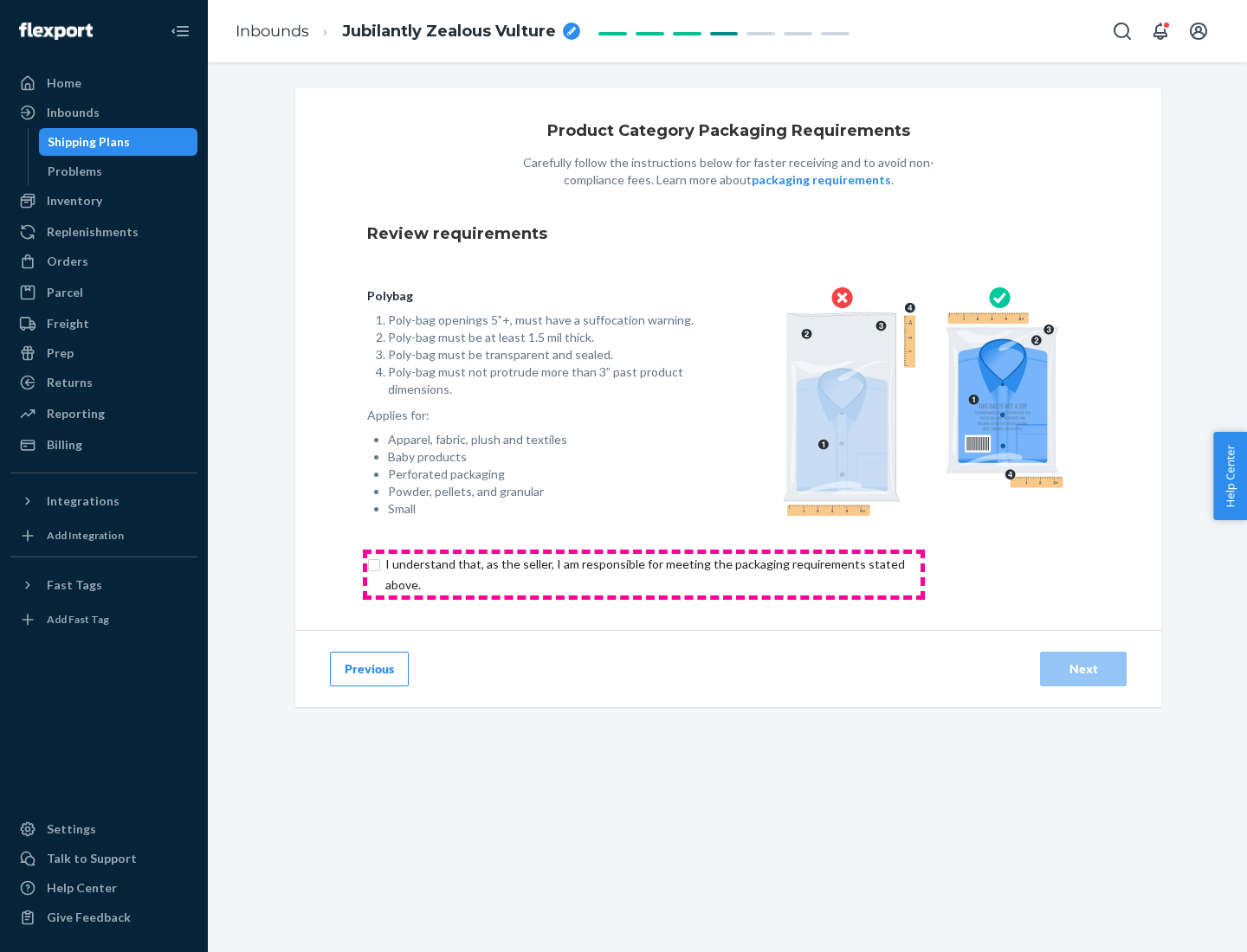
click at [644, 574] on input "checkbox" at bounding box center [655, 575] width 576 height 42
checkbox input "true"
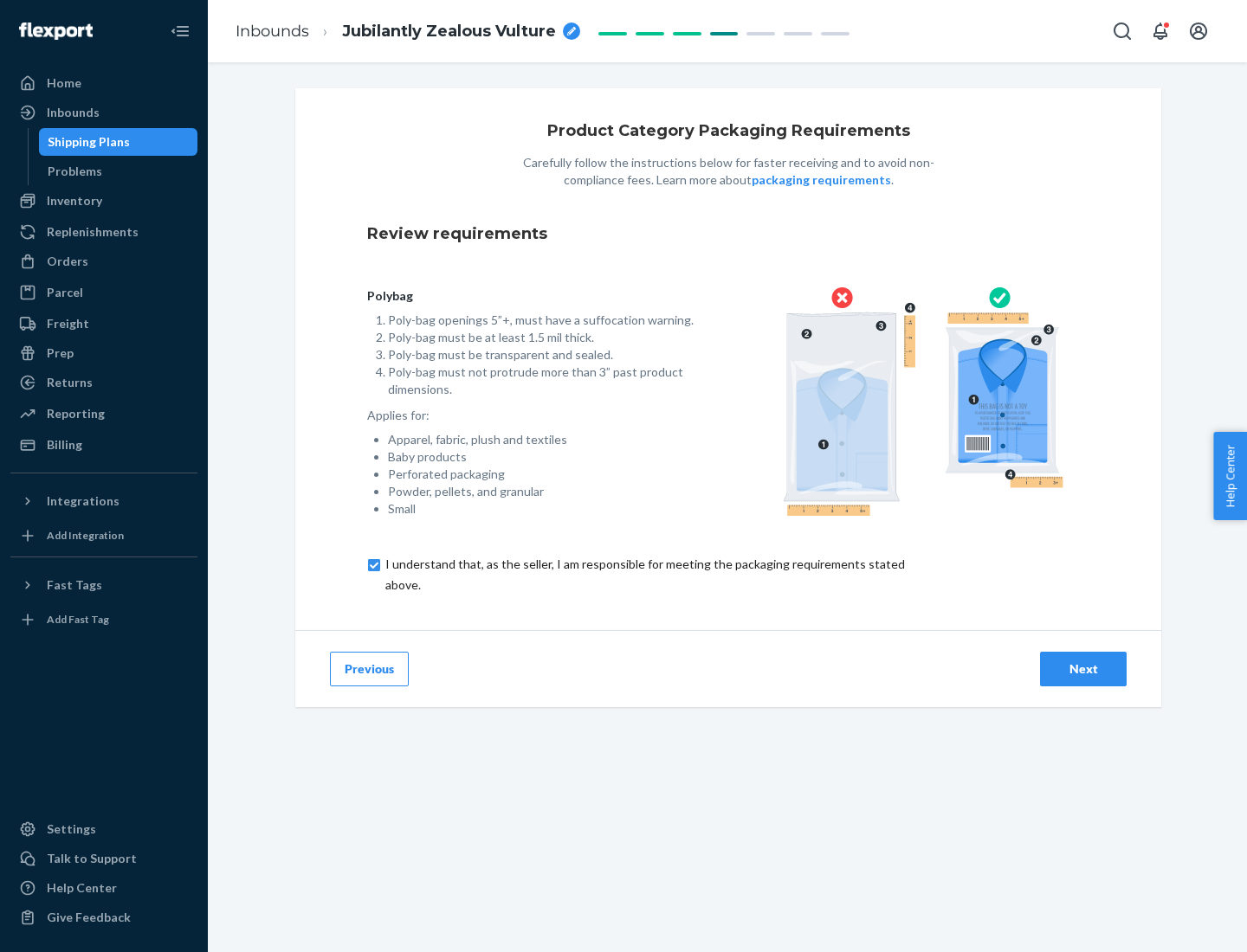
click at [1084, 668] on div "Next" at bounding box center [1084, 669] width 58 height 17
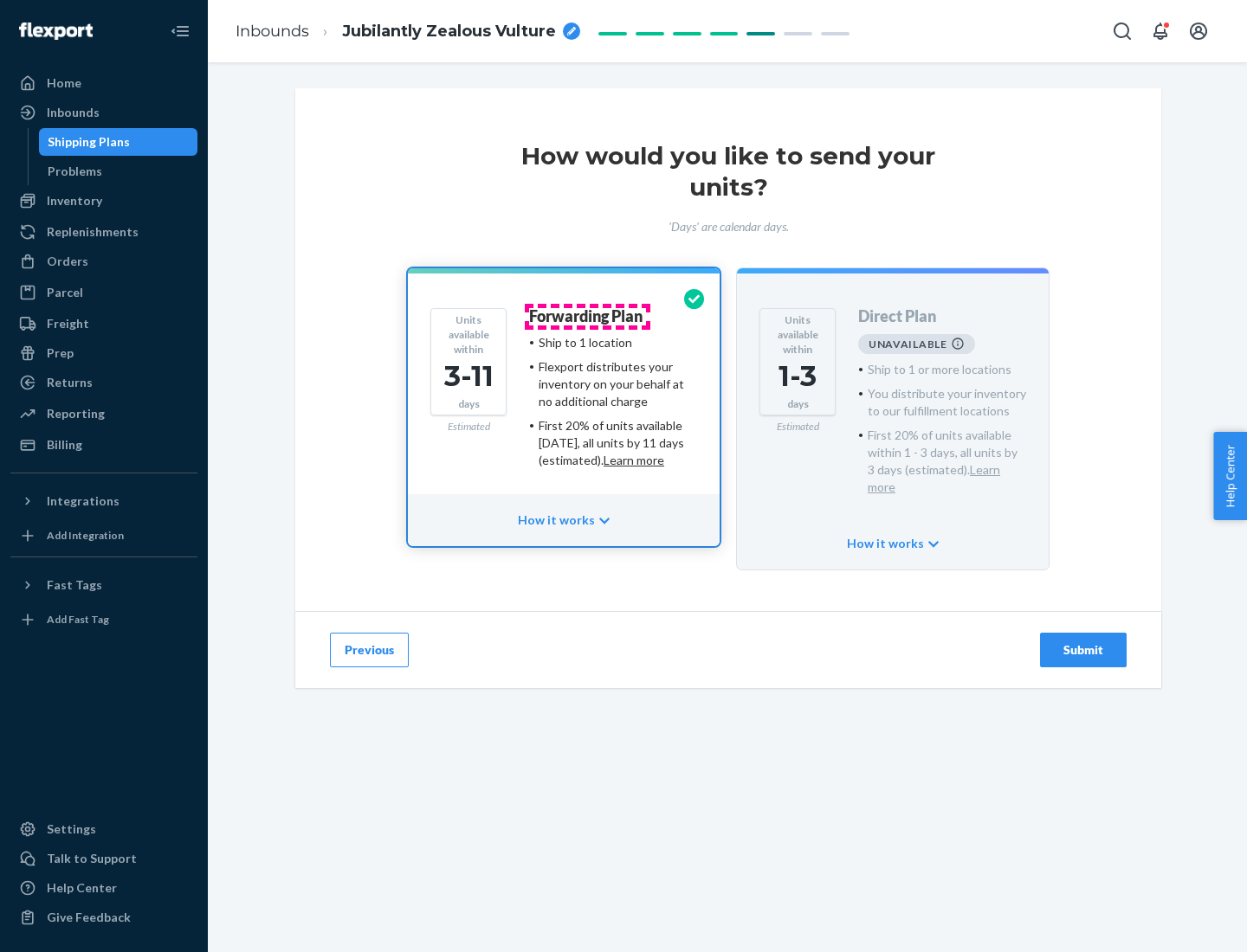
click at [587, 316] on h4 "Forwarding Plan" at bounding box center [586, 317] width 113 height 17
click at [1084, 642] on div "Submit" at bounding box center [1084, 650] width 58 height 17
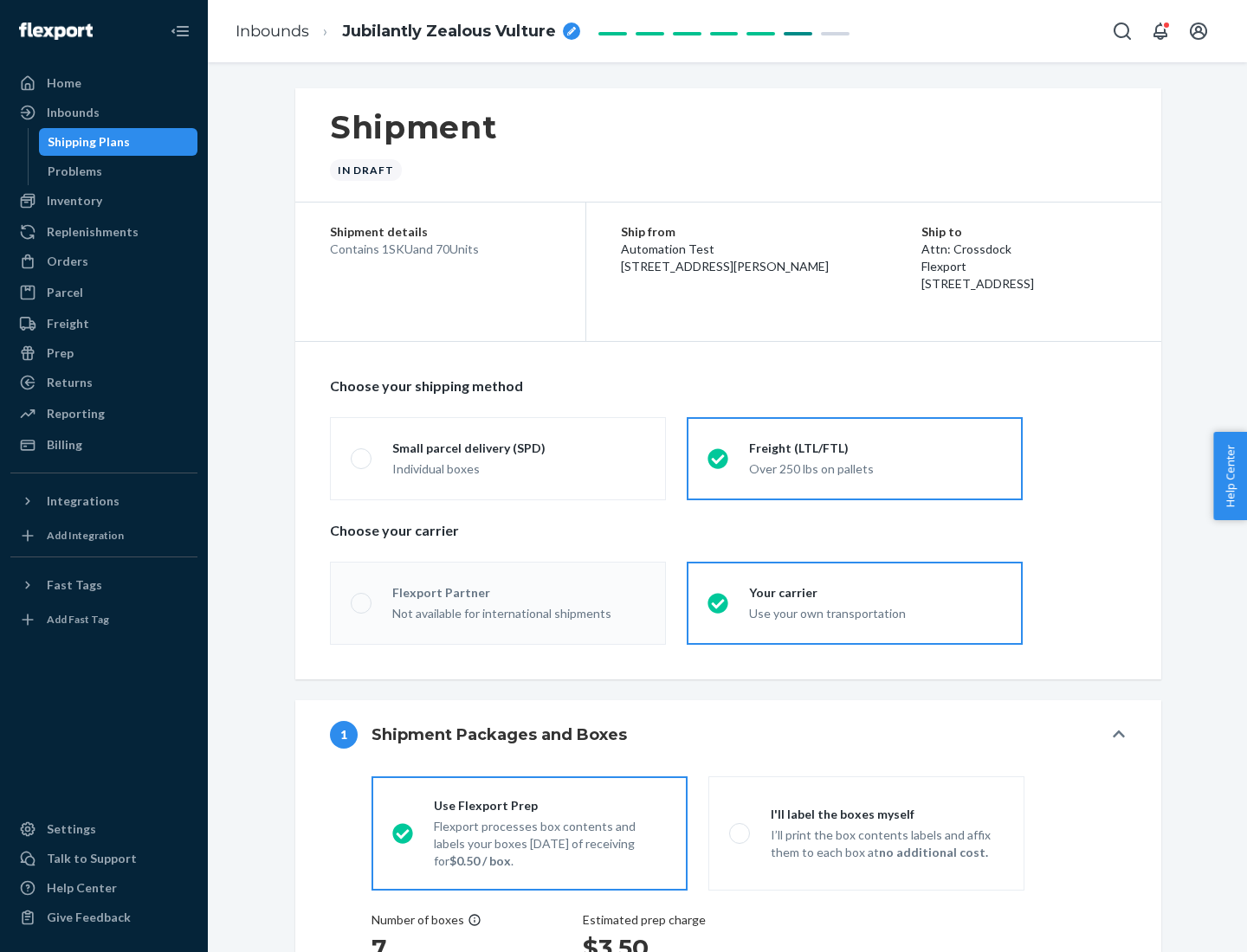
radio input "true"
radio input "false"
radio input "true"
radio input "false"
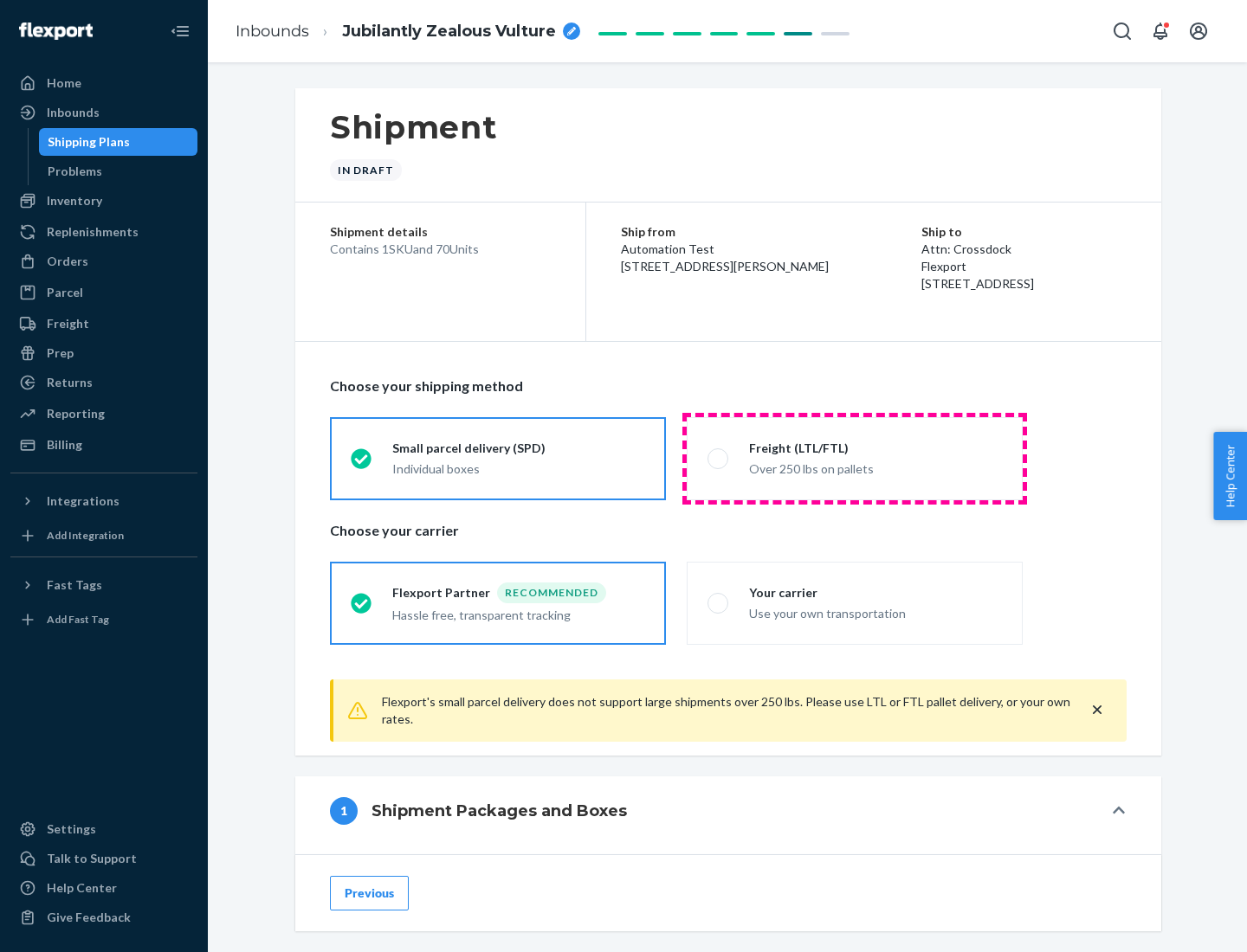
click at [855, 458] on div "Over 250 lbs on pallets" at bounding box center [876, 468] width 253 height 21
click at [719, 458] on input "Freight (LTL/FTL) Over 250 lbs on pallets" at bounding box center [714, 459] width 11 height 11
radio input "true"
radio input "false"
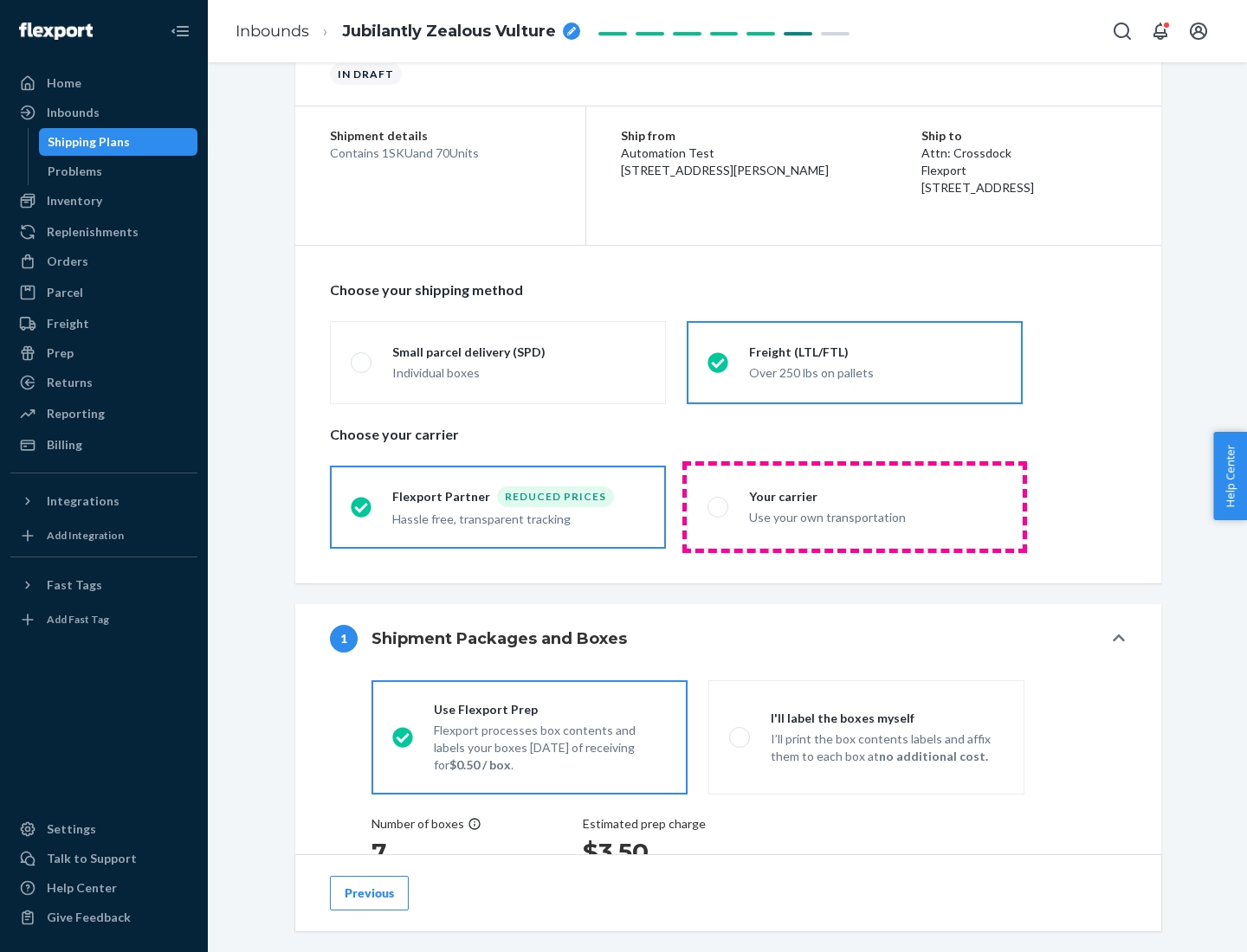
click at [855, 507] on div "Use your own transportation" at bounding box center [876, 516] width 253 height 21
click at [719, 507] on input "Your carrier Use your own transportation" at bounding box center [714, 507] width 11 height 11
radio input "true"
radio input "false"
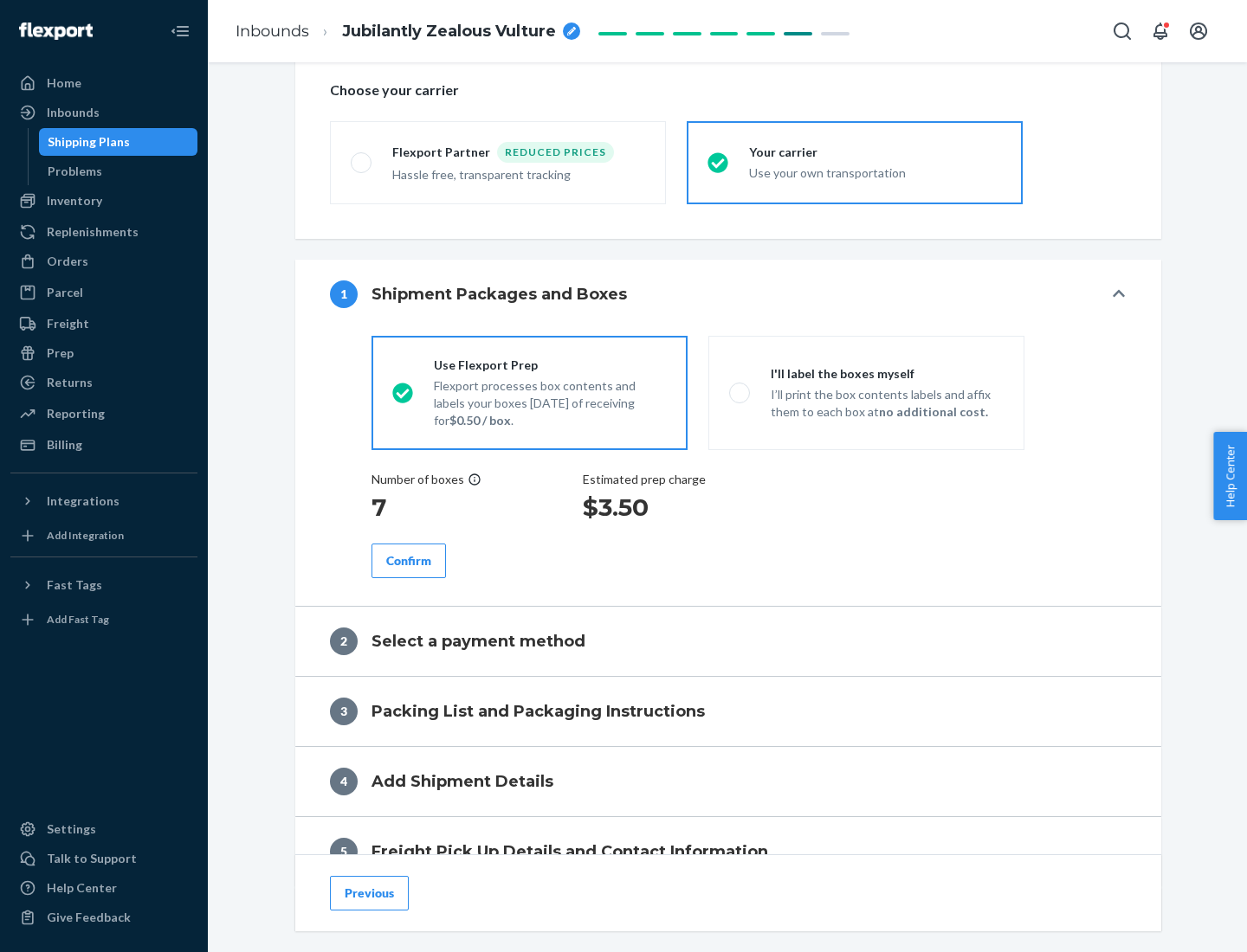
scroll to position [326, 0]
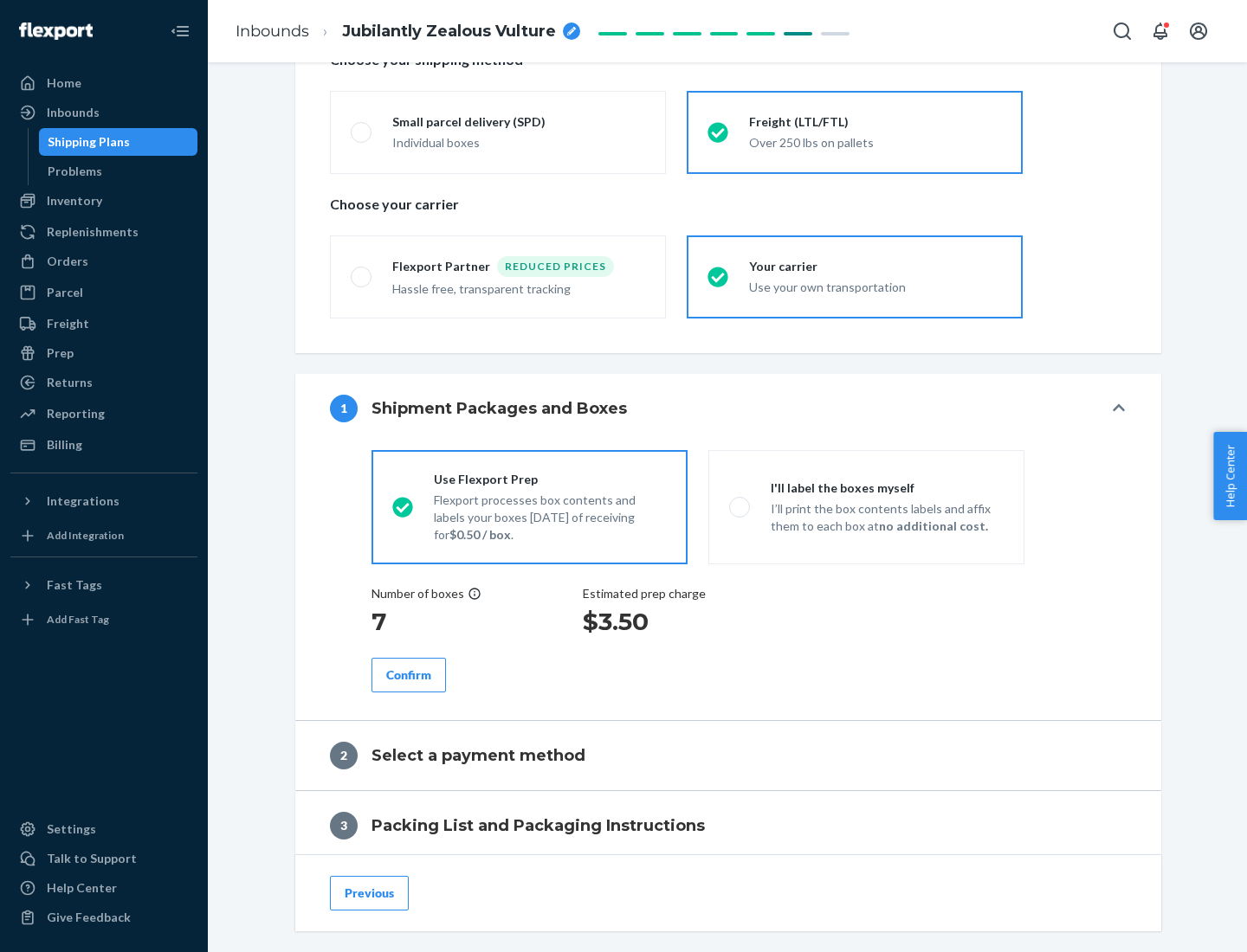
click at [867, 507] on p "I’ll print the box contents labels and affix them to each box at no additional …" at bounding box center [887, 517] width 233 height 35
click at [741, 507] on input "I'll label the boxes myself I’ll print the box contents labels and affix them t…" at bounding box center [735, 507] width 11 height 11
radio input "true"
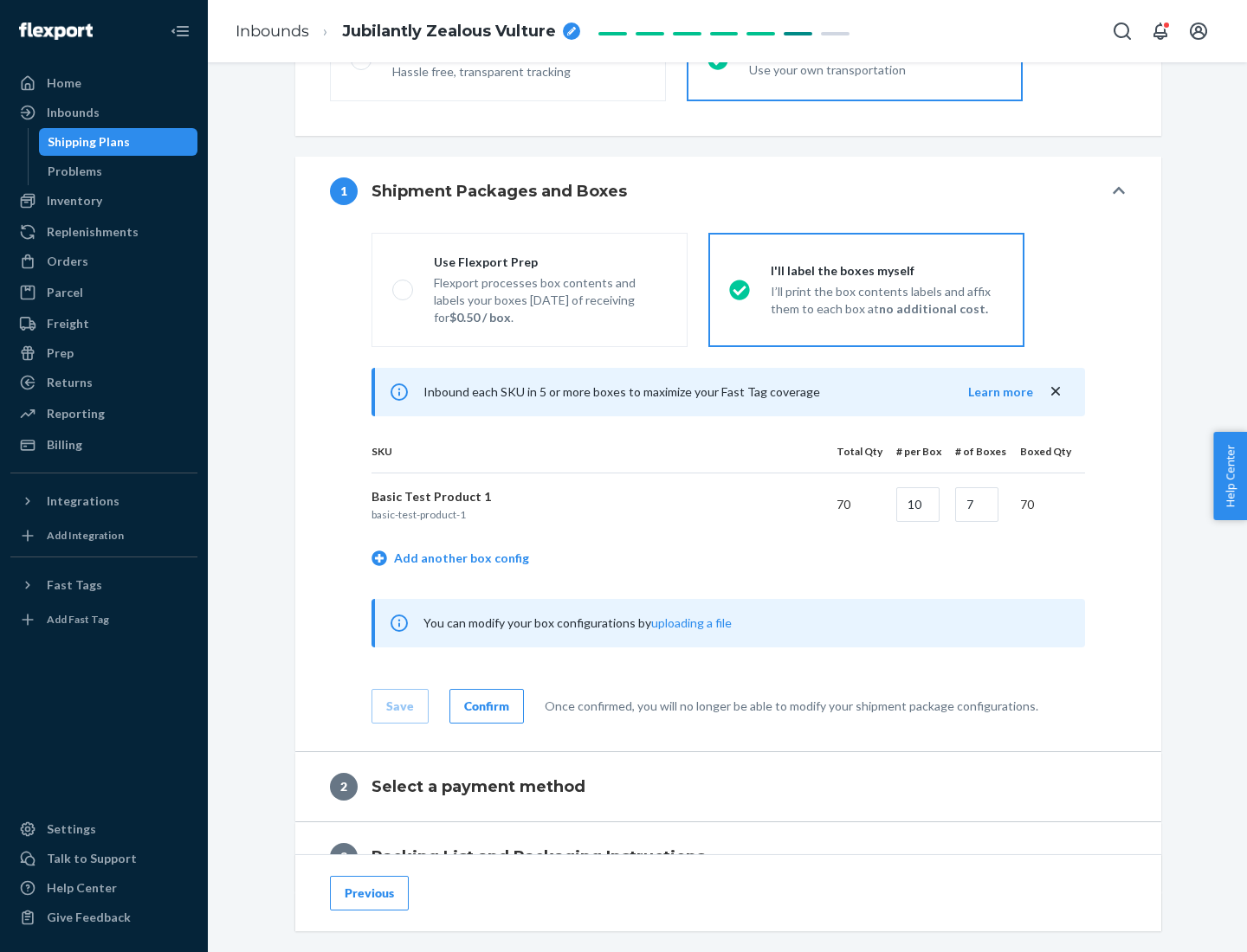
scroll to position [299, 0]
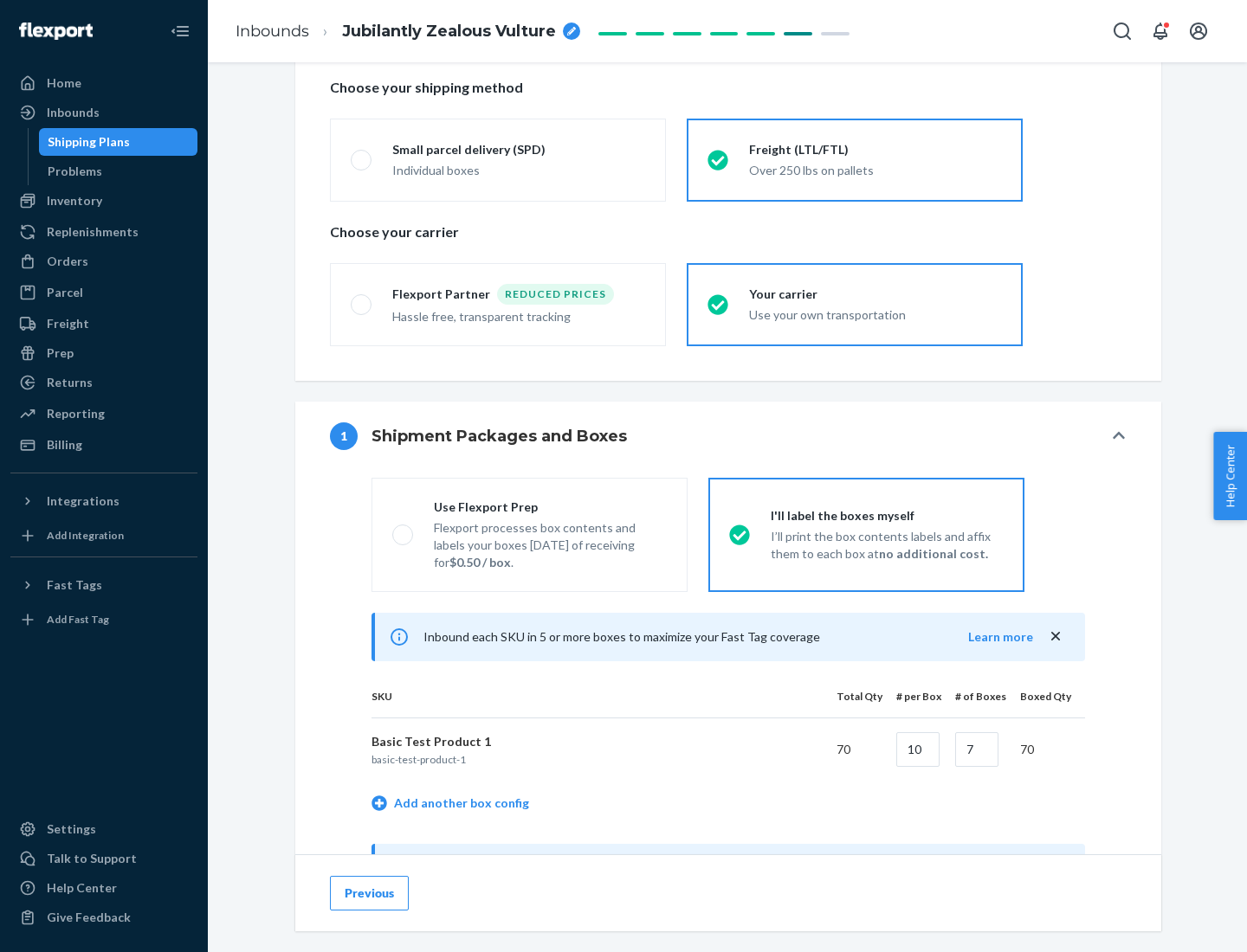
click at [550, 507] on div "Use Flexport Prep" at bounding box center [550, 508] width 233 height 17
click at [404, 529] on input "Use Flexport Prep Flexport processes box contents and labels your boxes [DATE] …" at bounding box center [398, 535] width 11 height 11
radio input "true"
radio input "false"
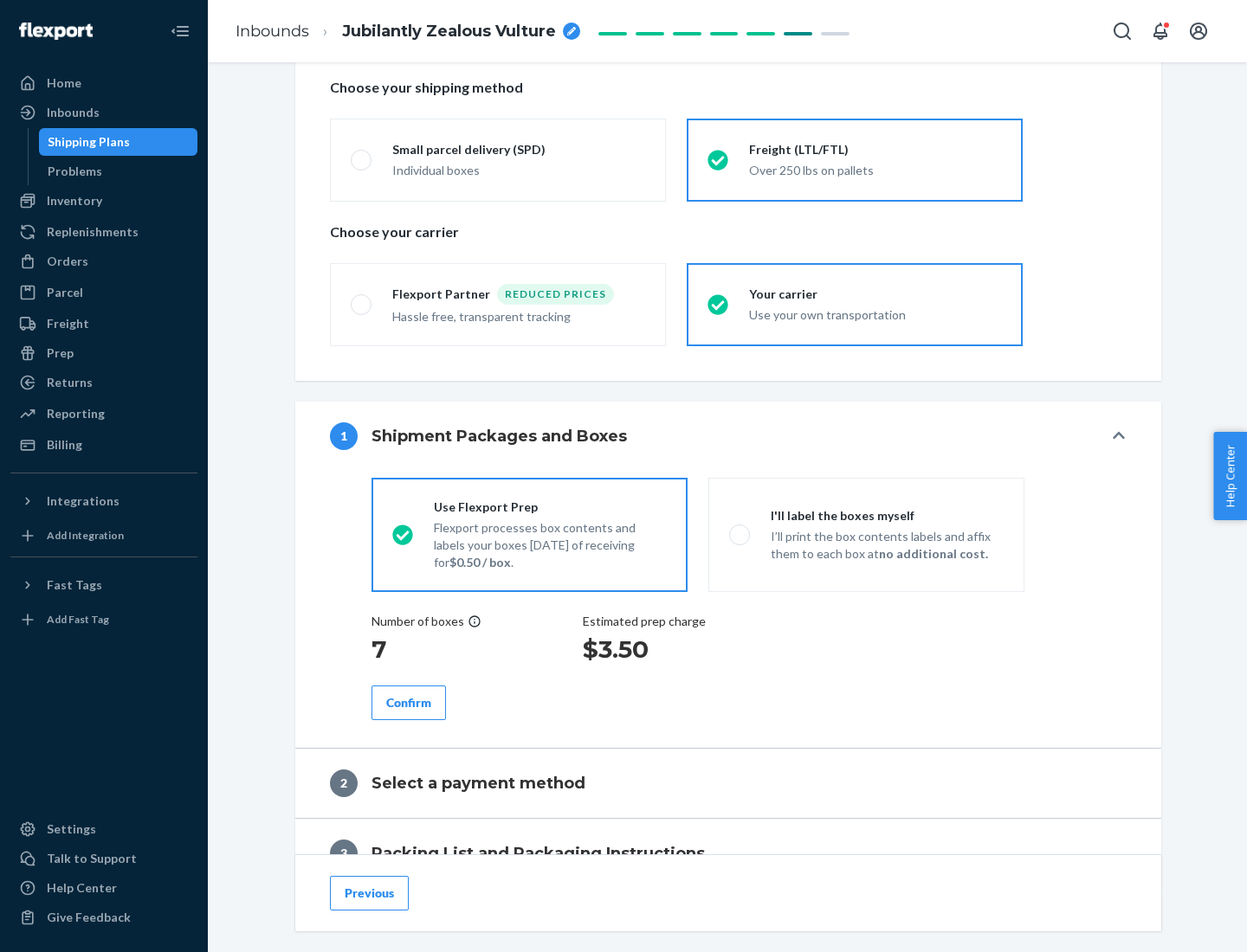
scroll to position [494, 0]
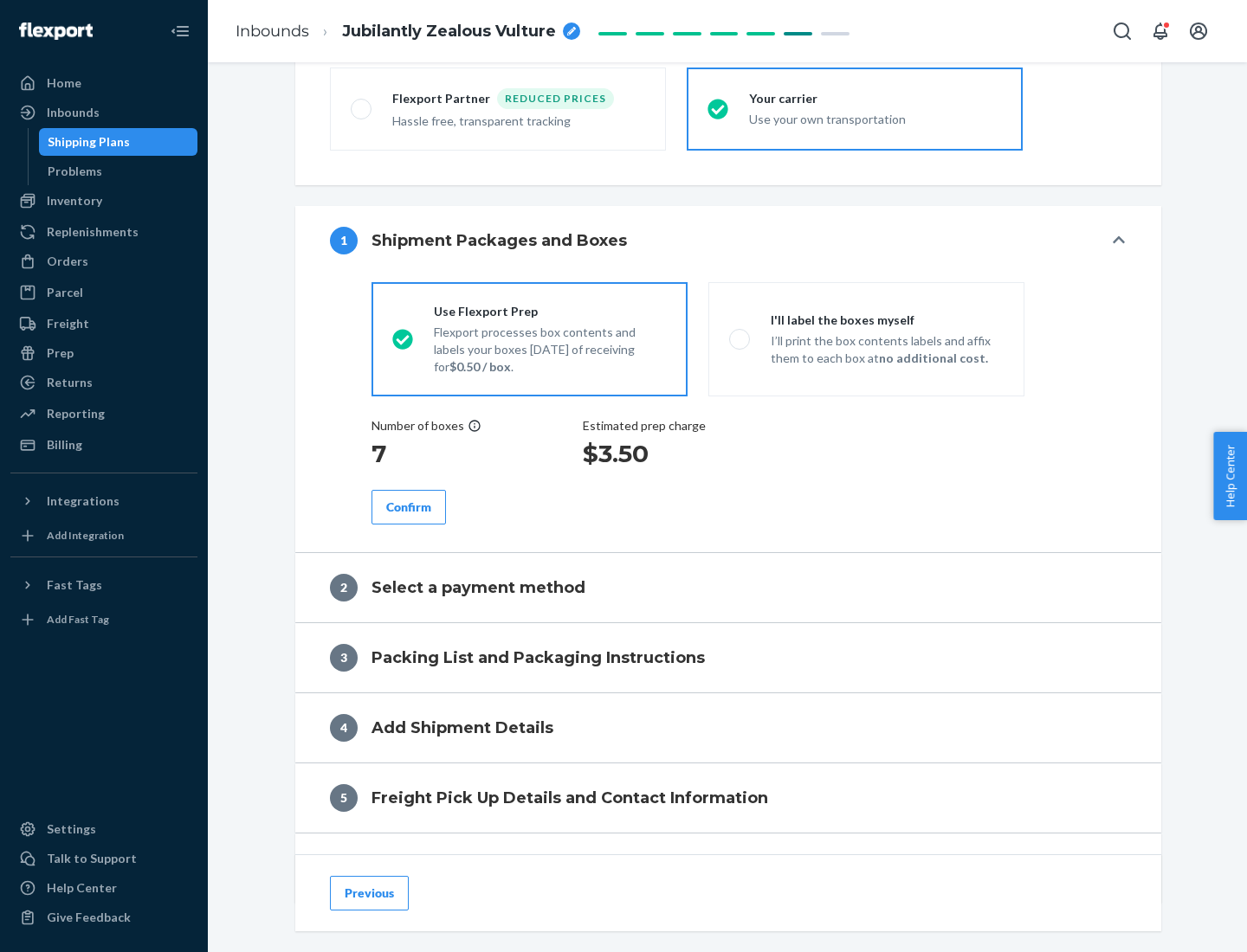
click at [409, 507] on div "Confirm" at bounding box center [409, 508] width 45 height 17
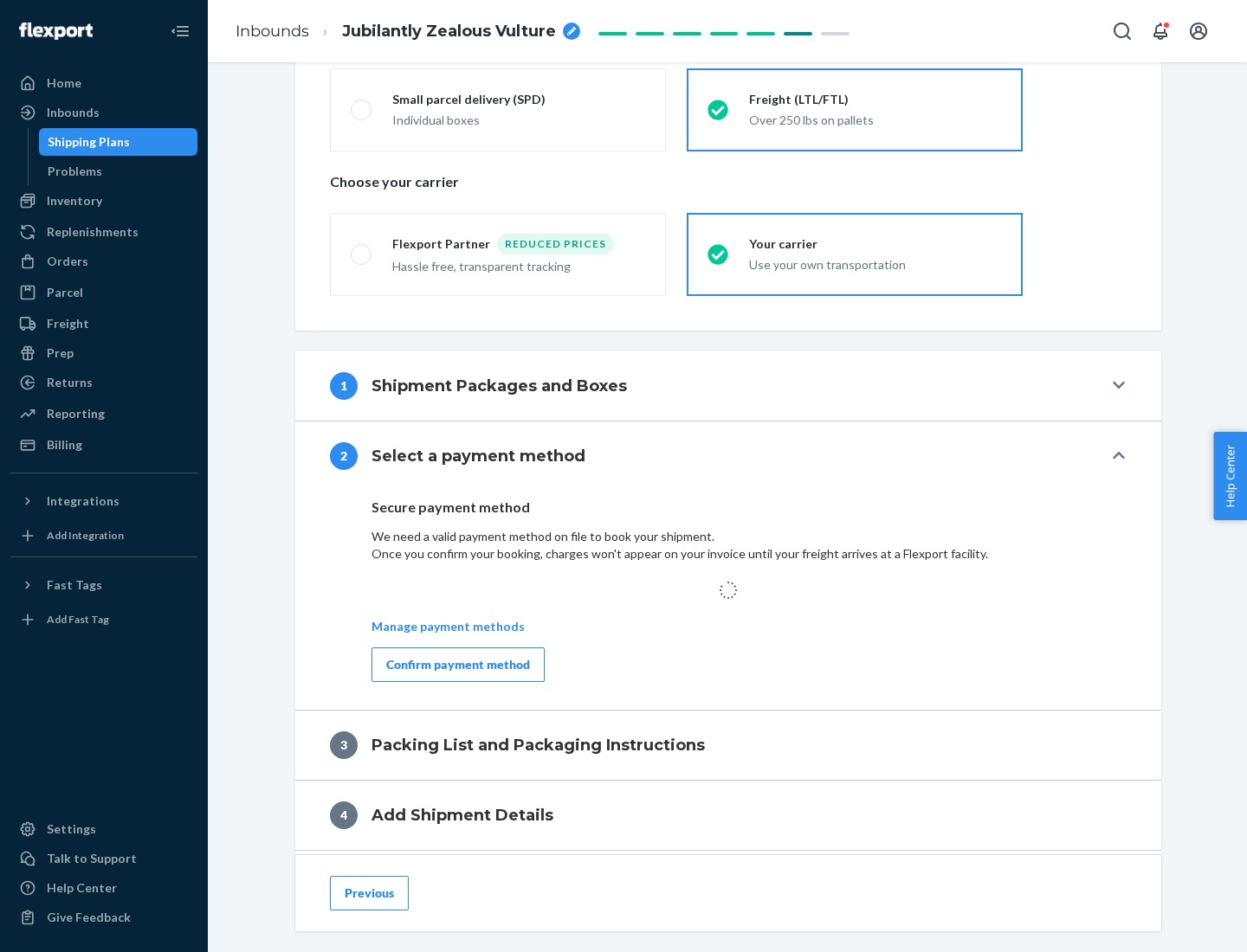
scroll to position [507, 0]
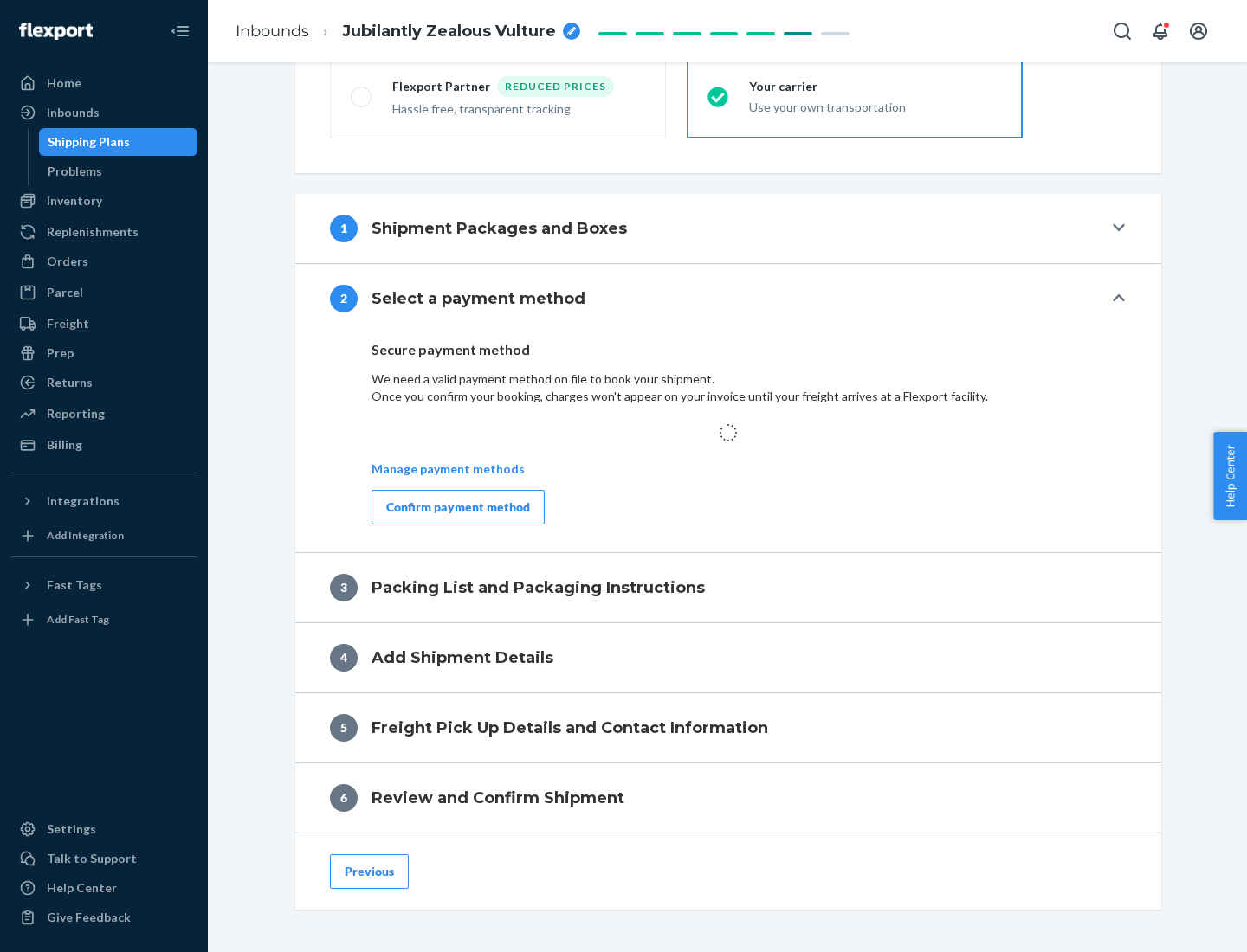
click at [457, 507] on div "Confirm payment method" at bounding box center [458, 508] width 143 height 17
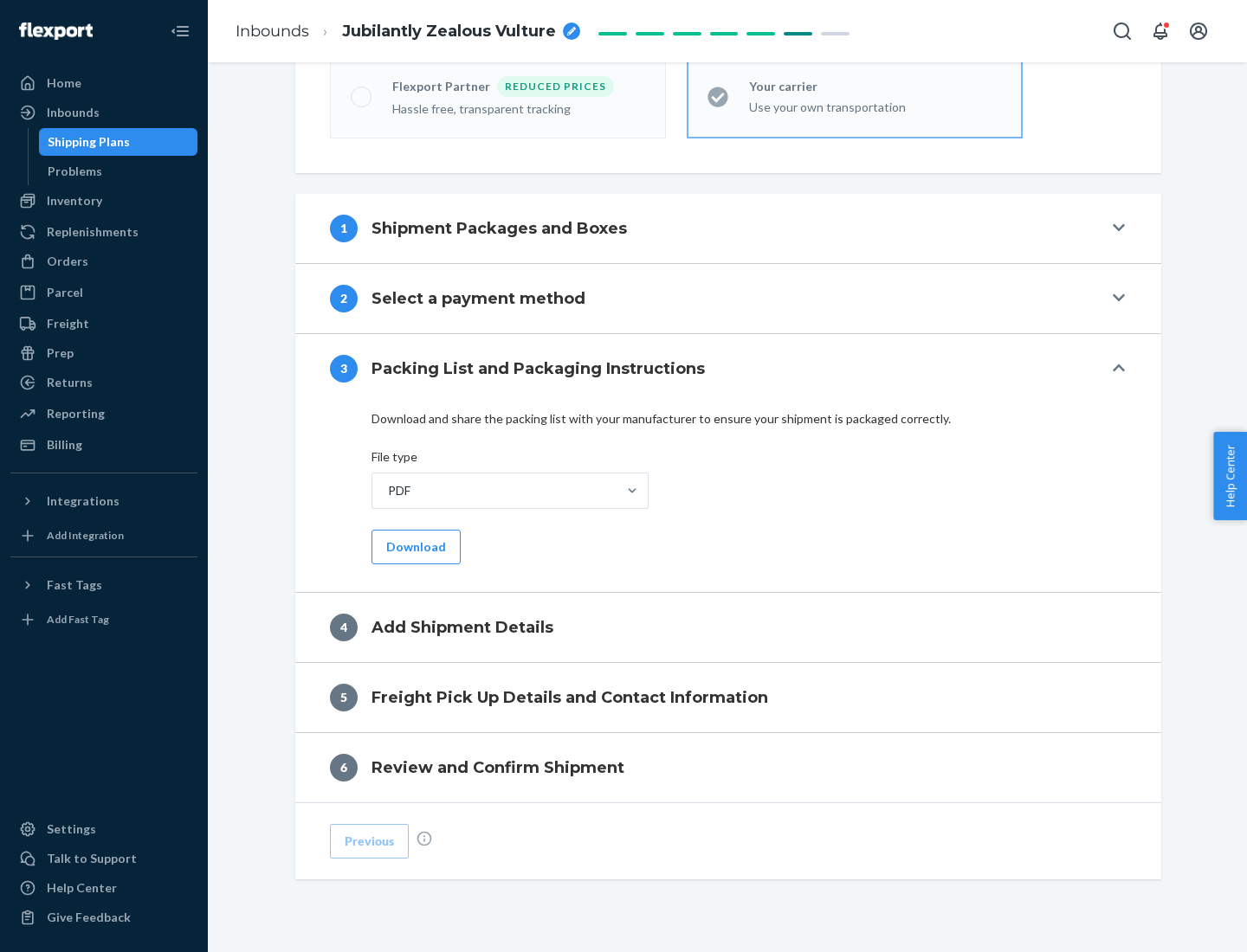
scroll to position [546, 0]
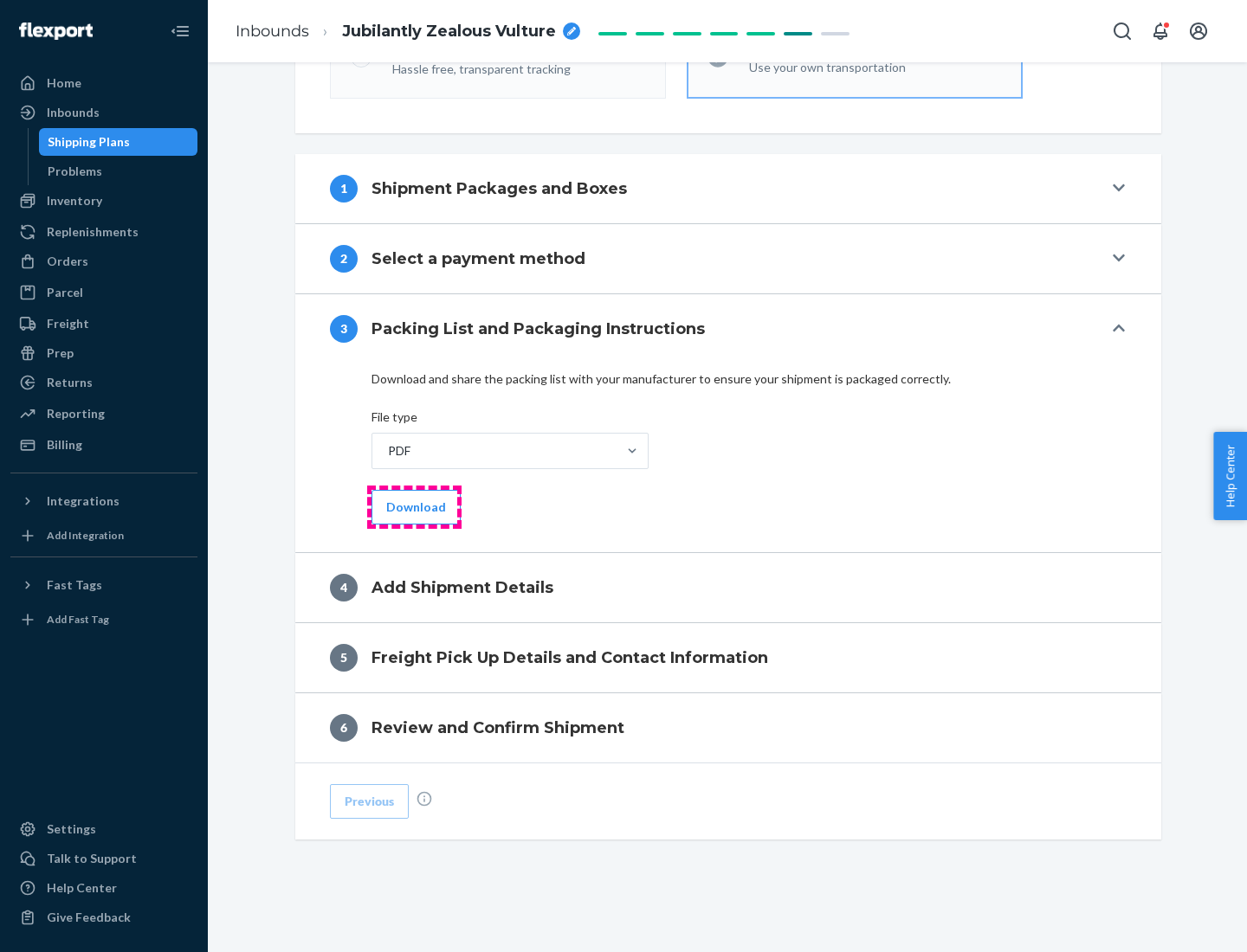
click at [414, 507] on button "Download" at bounding box center [416, 507] width 90 height 35
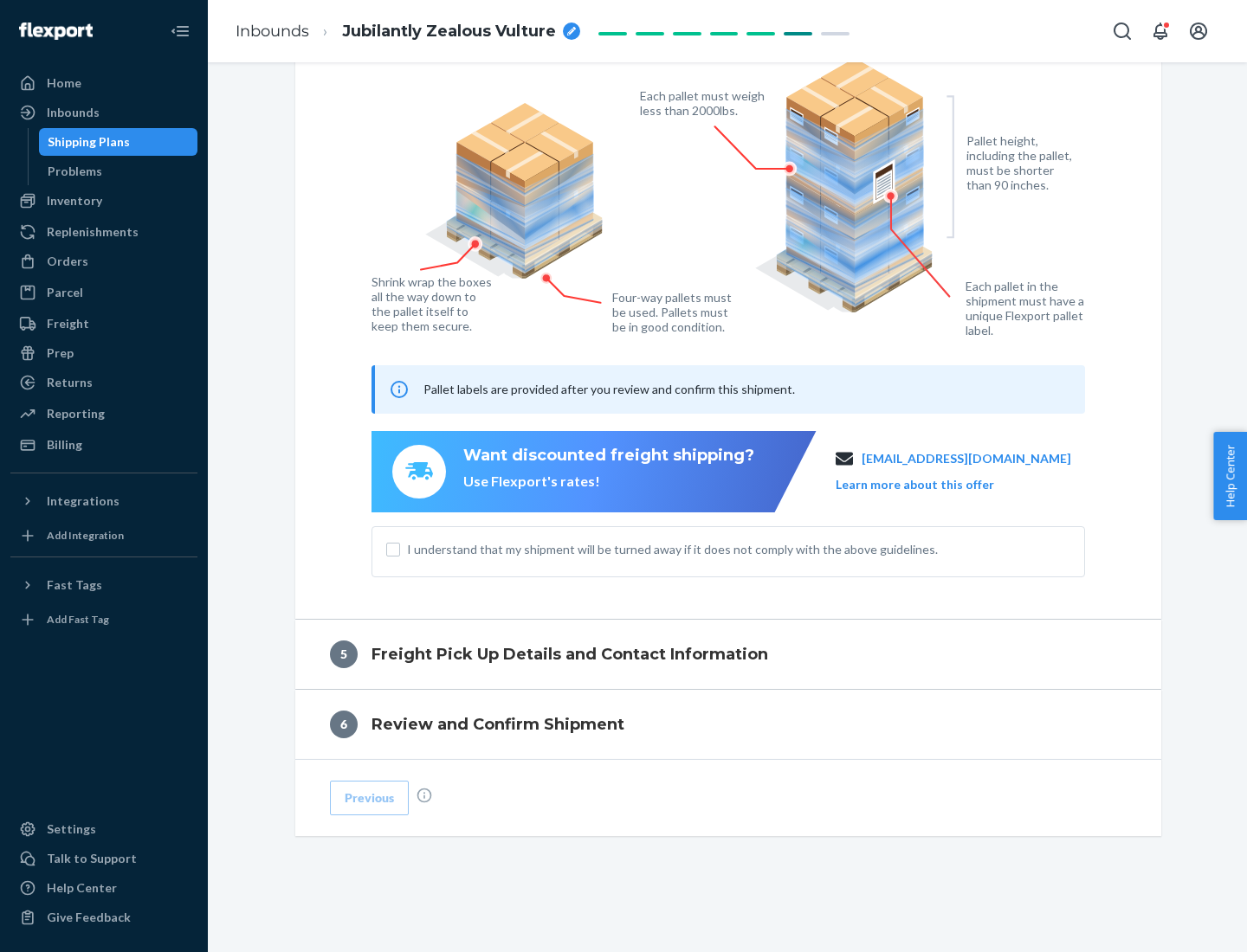
click at [729, 549] on span "I understand that my shipment will be turned away if it does not comply with th…" at bounding box center [738, 550] width 664 height 17
click at [400, 549] on input "I understand that my shipment will be turned away if it does not comply with th…" at bounding box center [393, 549] width 14 height 14
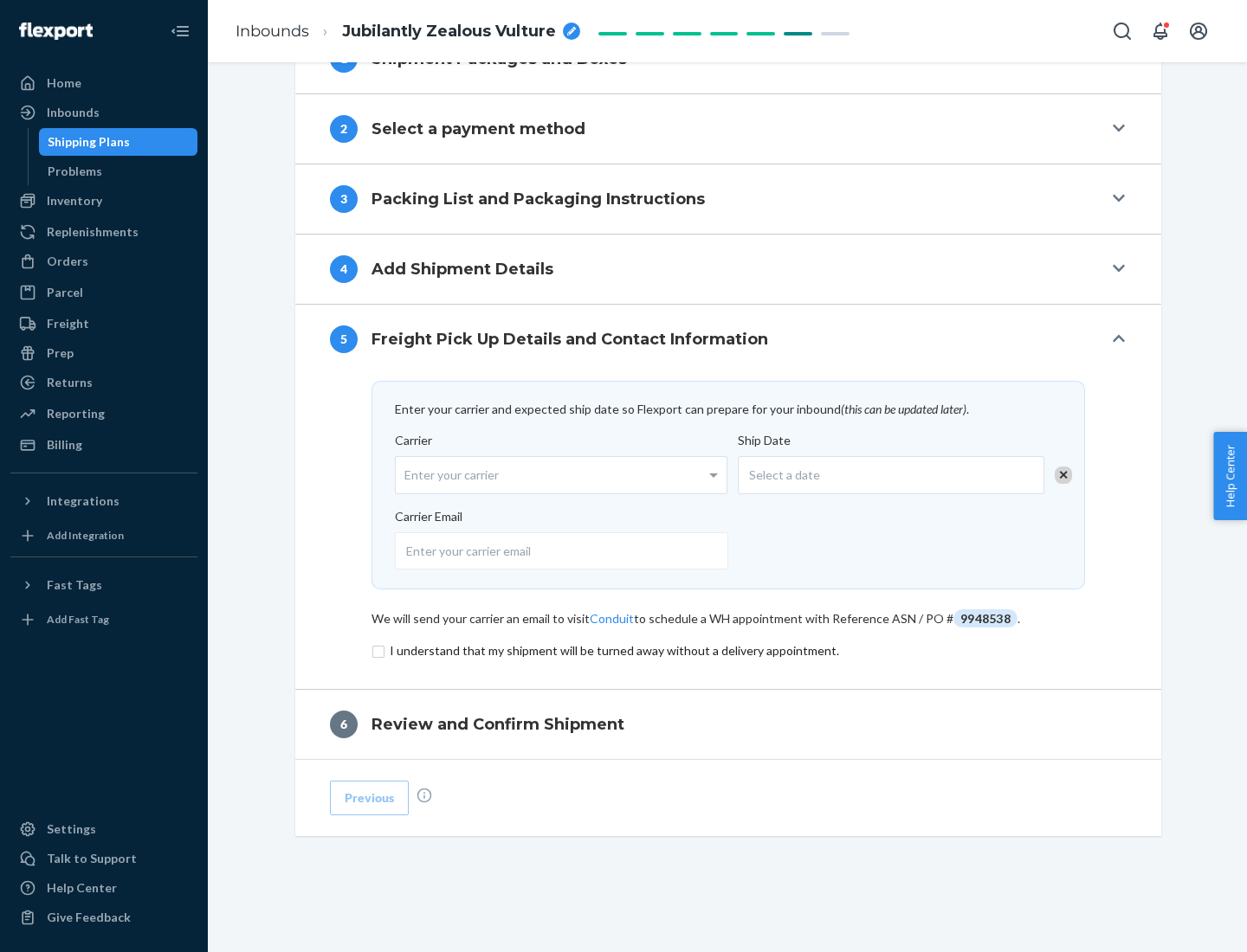
click at [729, 650] on input "checkbox" at bounding box center [729, 651] width 714 height 21
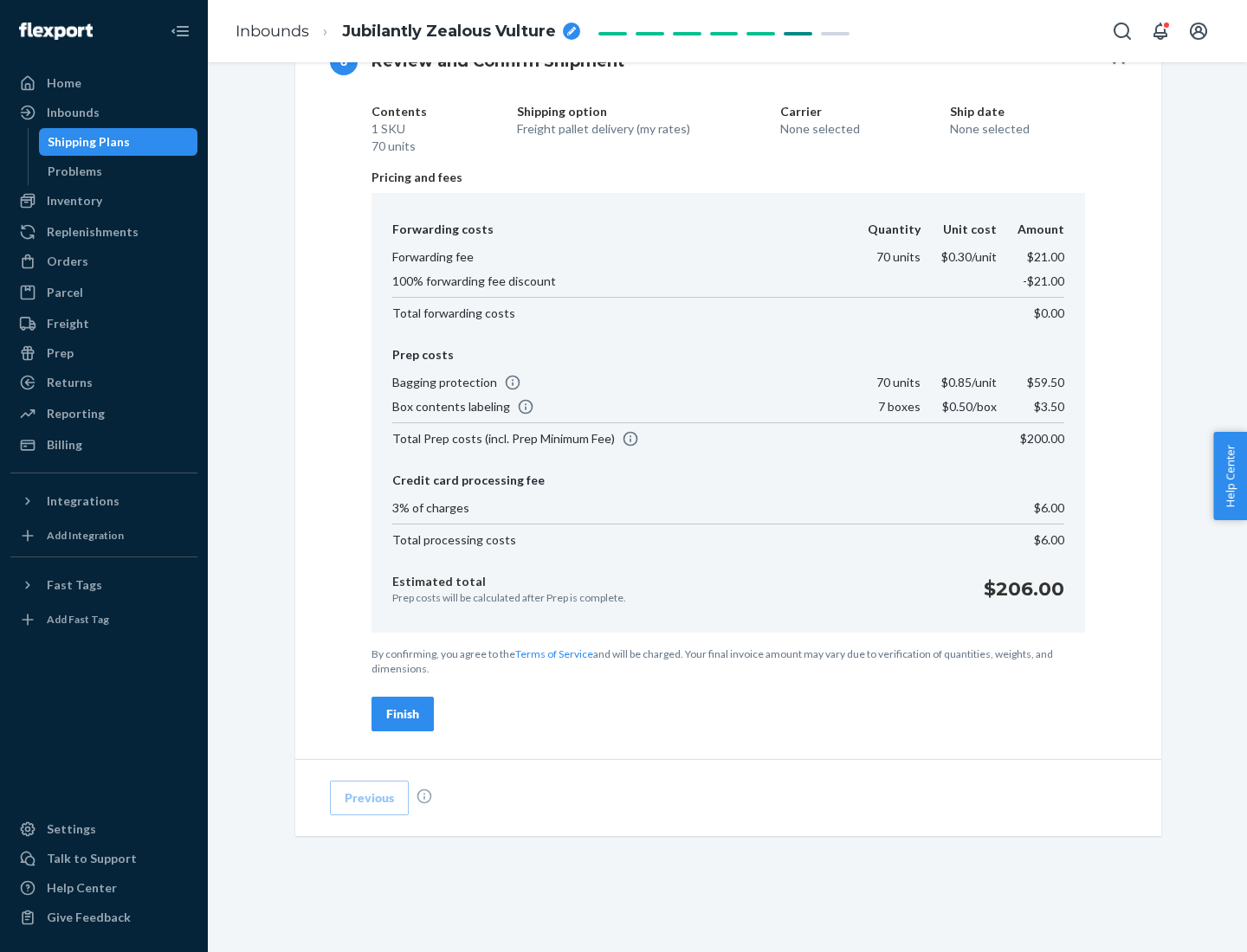
click at [403, 714] on div "Finish" at bounding box center [402, 714] width 33 height 17
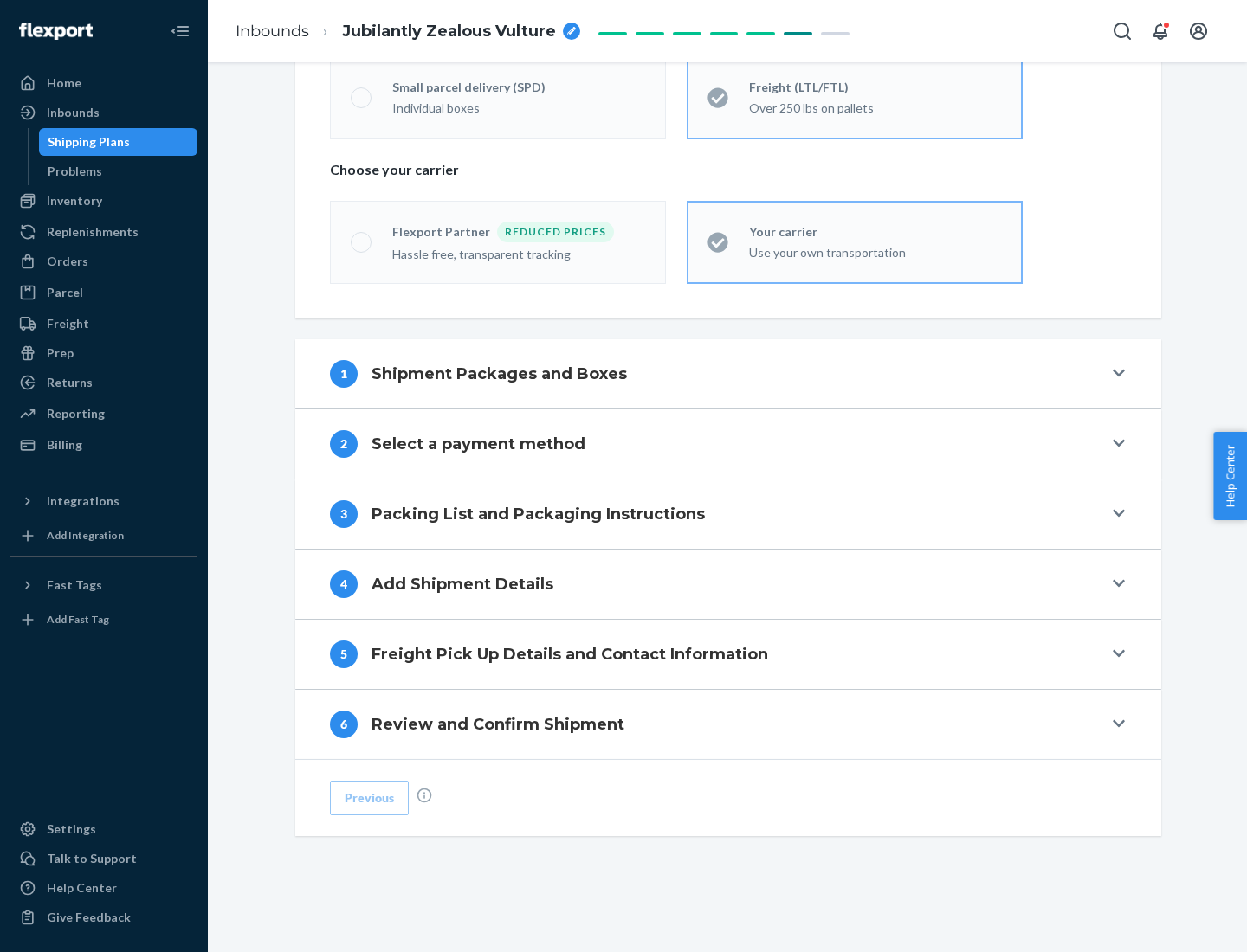
scroll to position [361, 0]
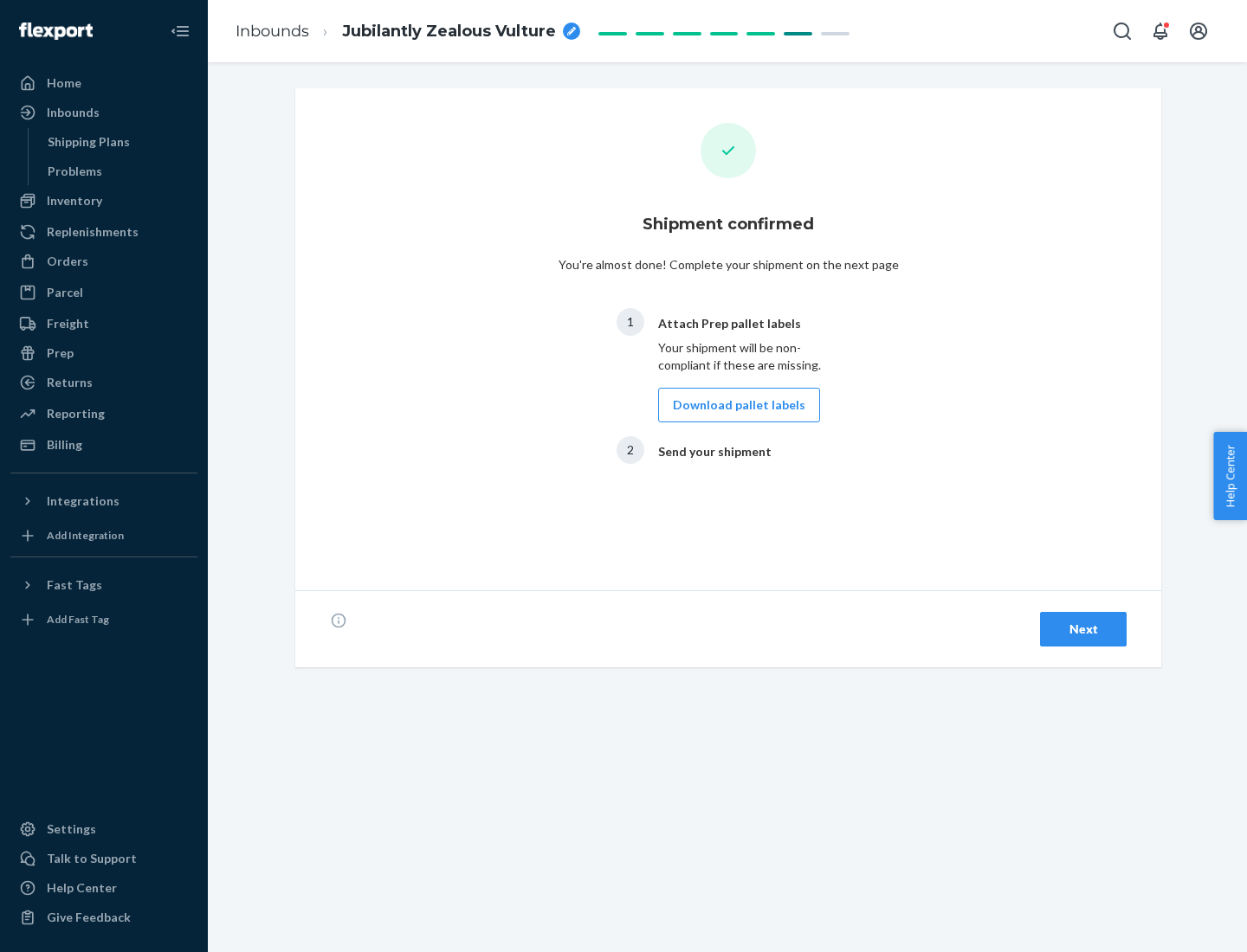
click at [734, 405] on button "Download pallet labels" at bounding box center [739, 405] width 162 height 35
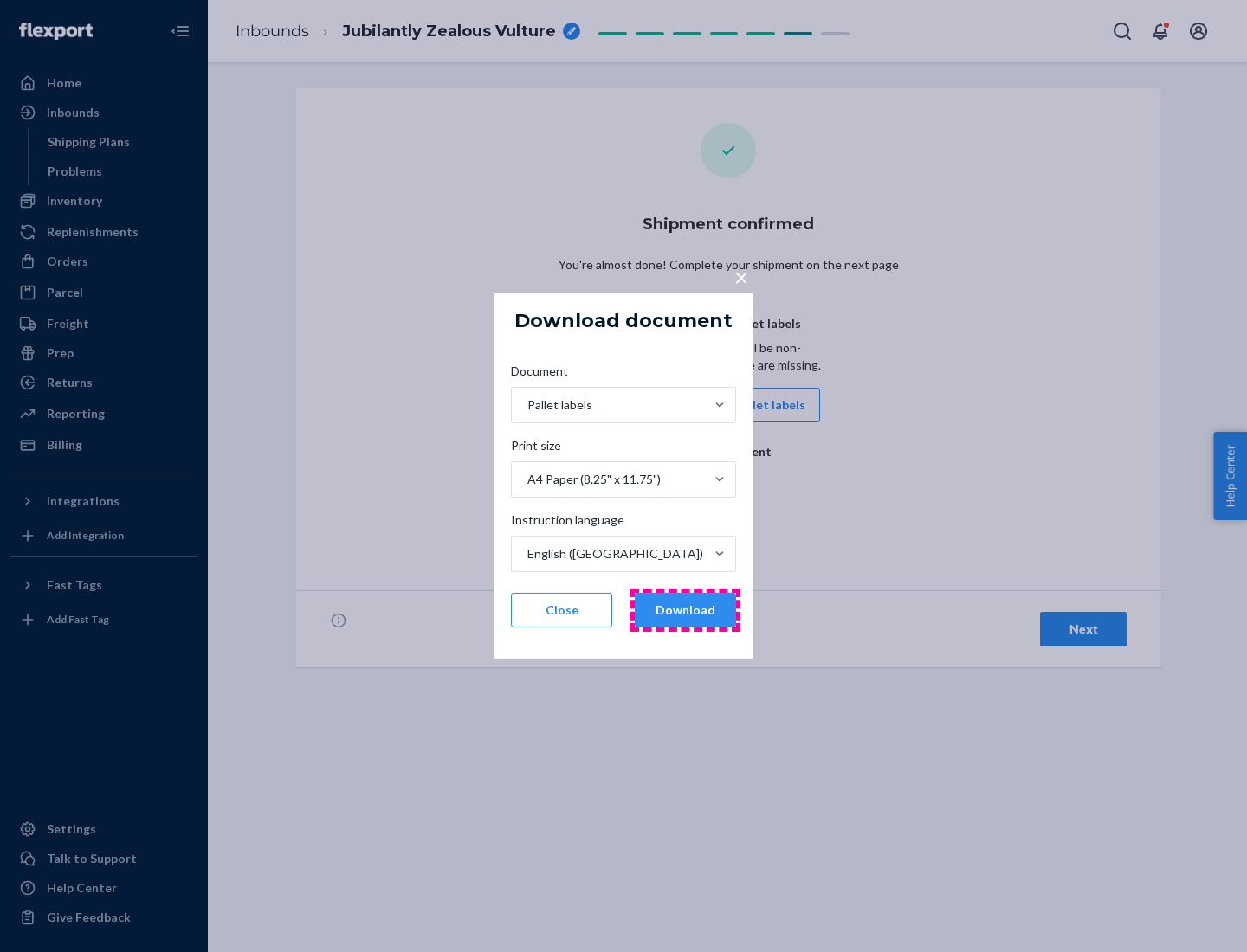
click at [685, 610] on button "Download" at bounding box center [685, 610] width 101 height 35
click at [741, 276] on span "×" at bounding box center [741, 276] width 14 height 29
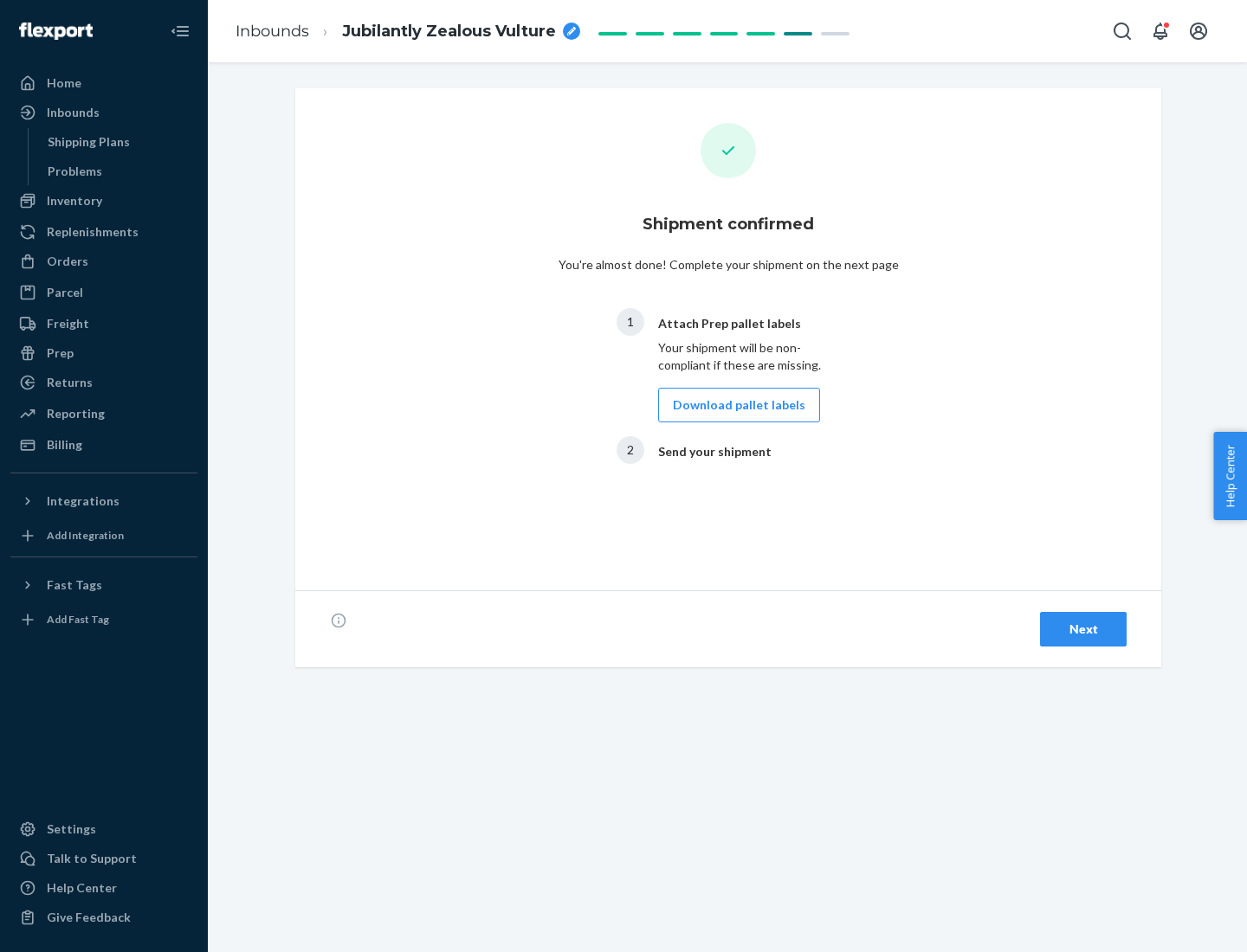
click at [1084, 629] on div "Next" at bounding box center [1084, 629] width 58 height 17
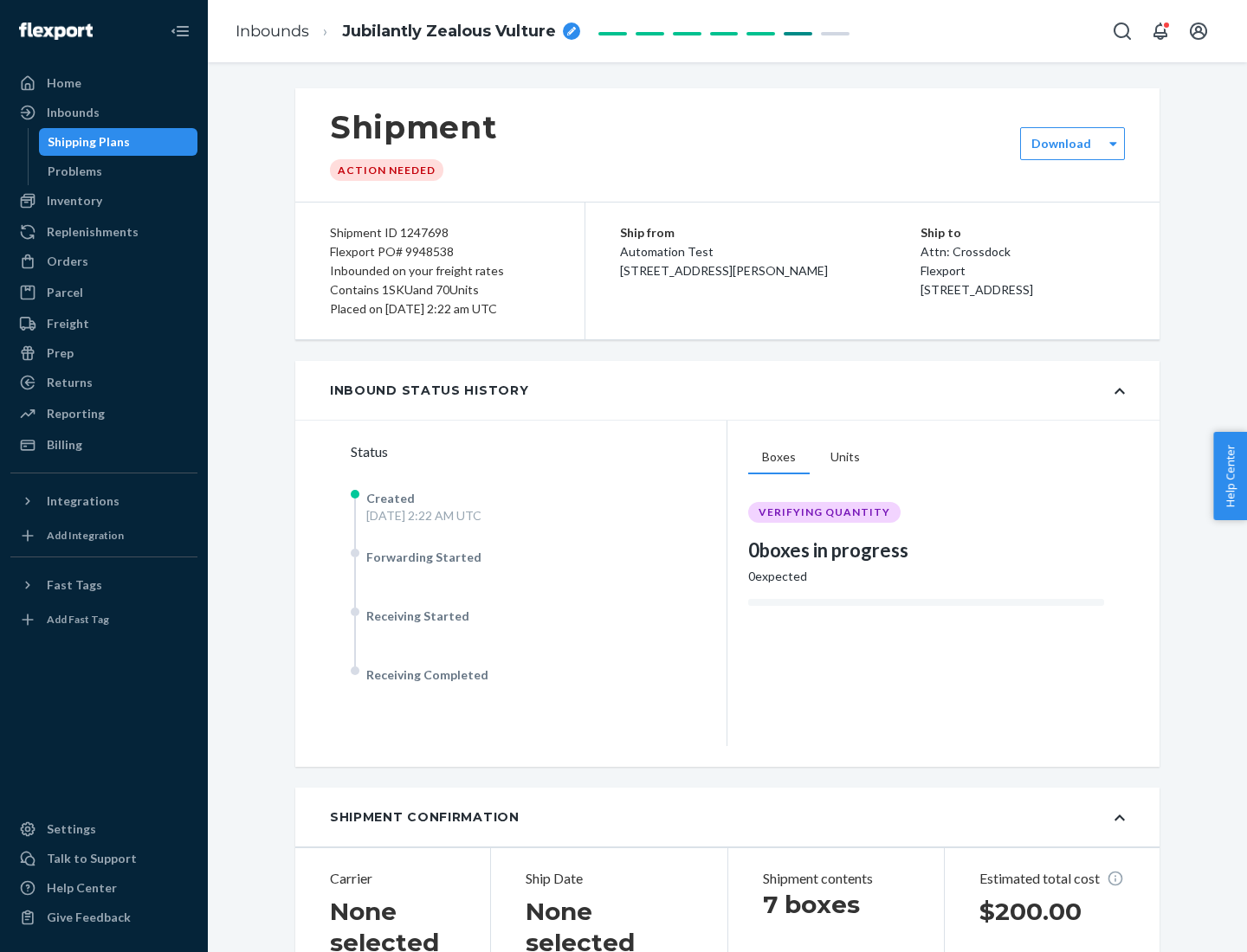
scroll to position [372, 0]
